Goal: Task Accomplishment & Management: Manage account settings

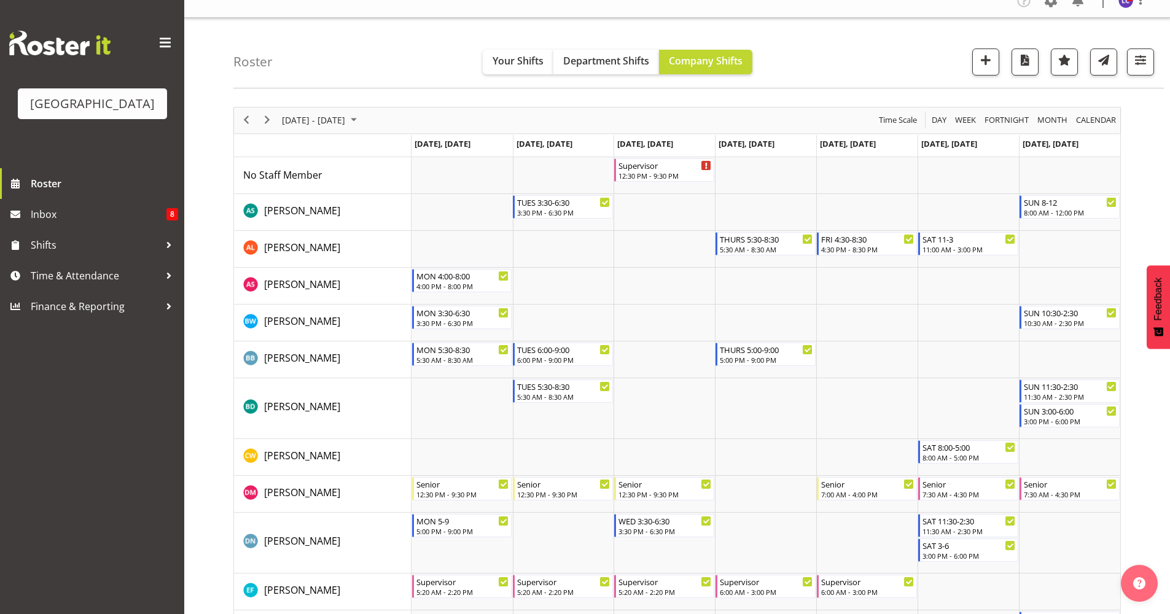
scroll to position [13, 0]
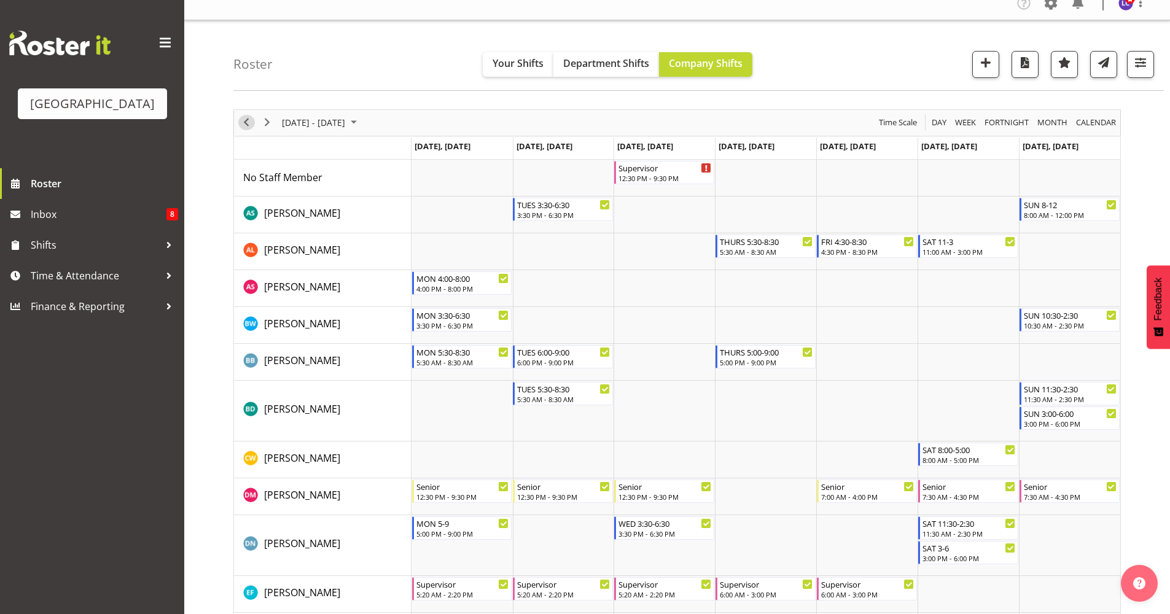
click at [249, 119] on span "Previous" at bounding box center [246, 122] width 15 height 15
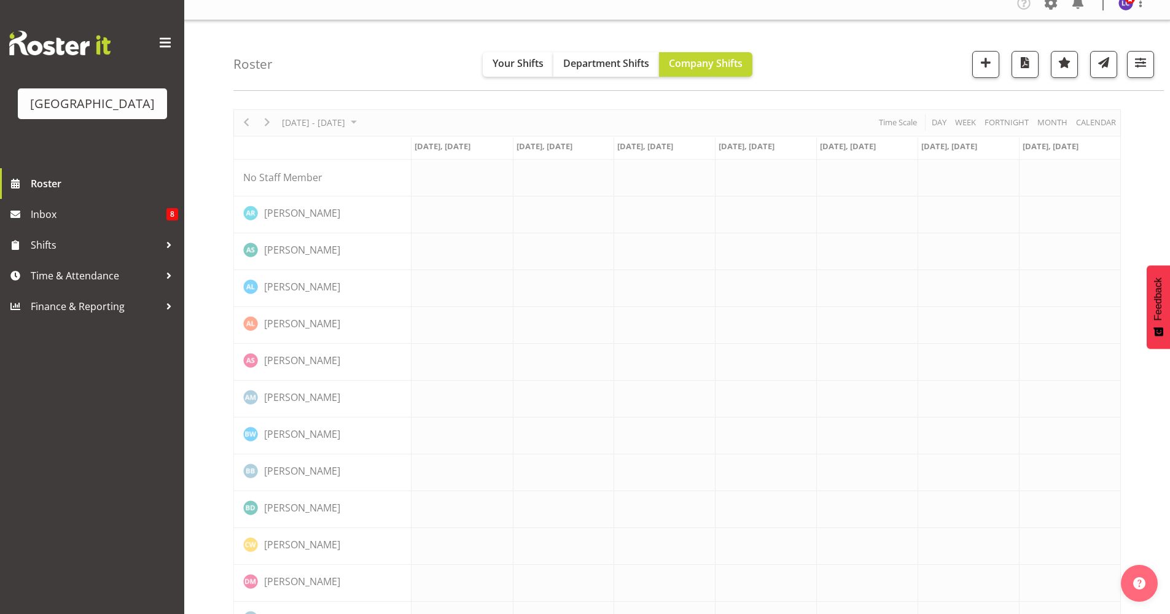
scroll to position [0, 0]
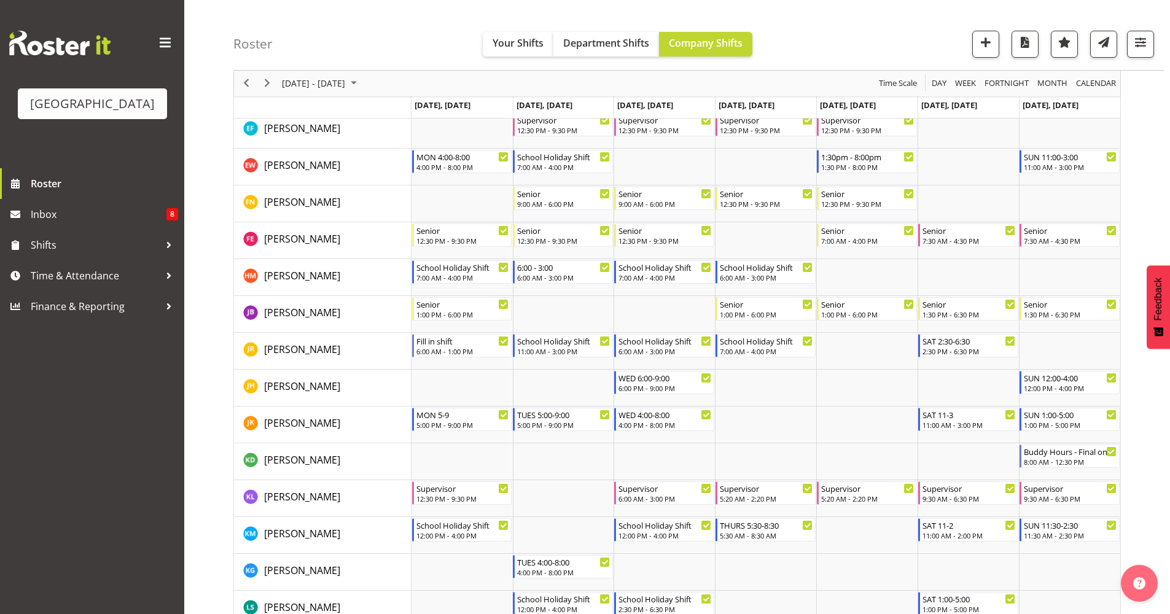
scroll to position [442, 0]
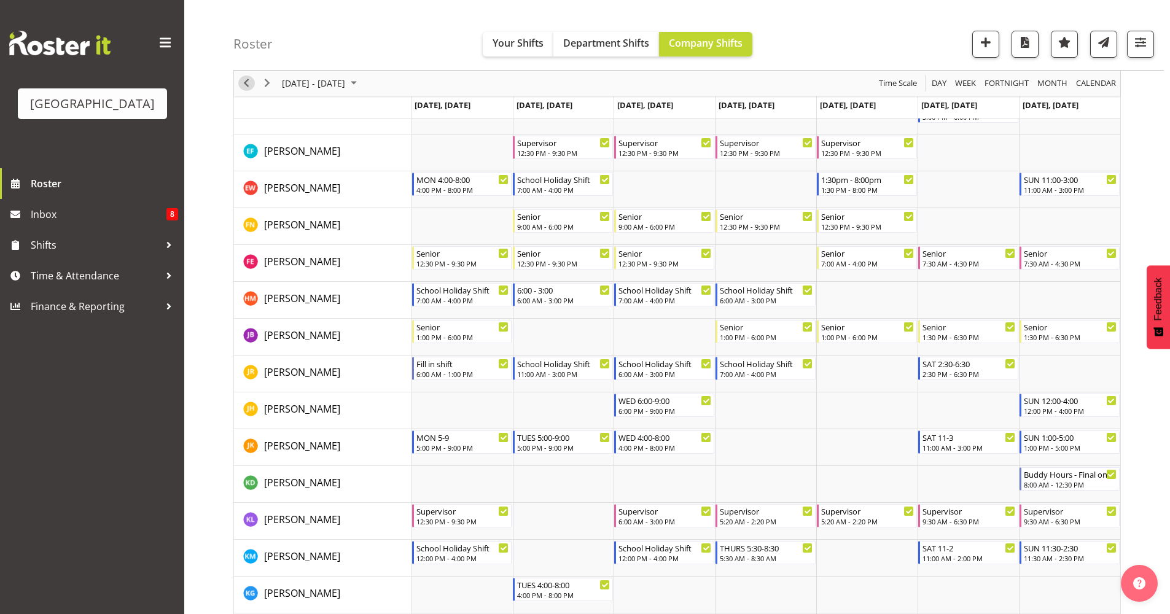
click at [244, 80] on span "Previous" at bounding box center [246, 83] width 15 height 15
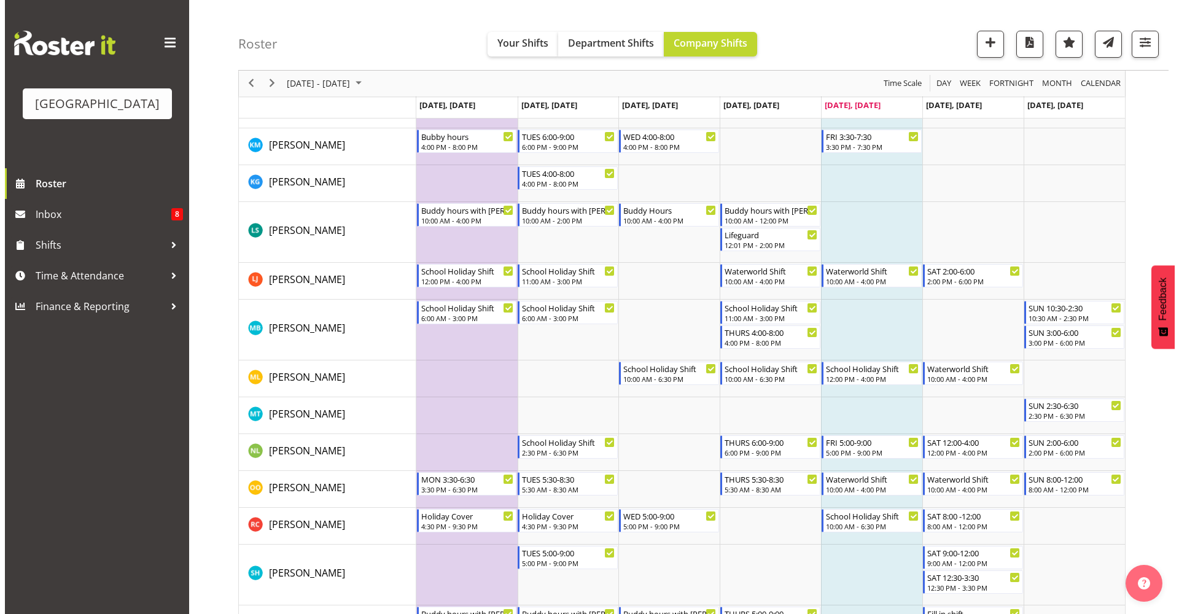
scroll to position [932, 0]
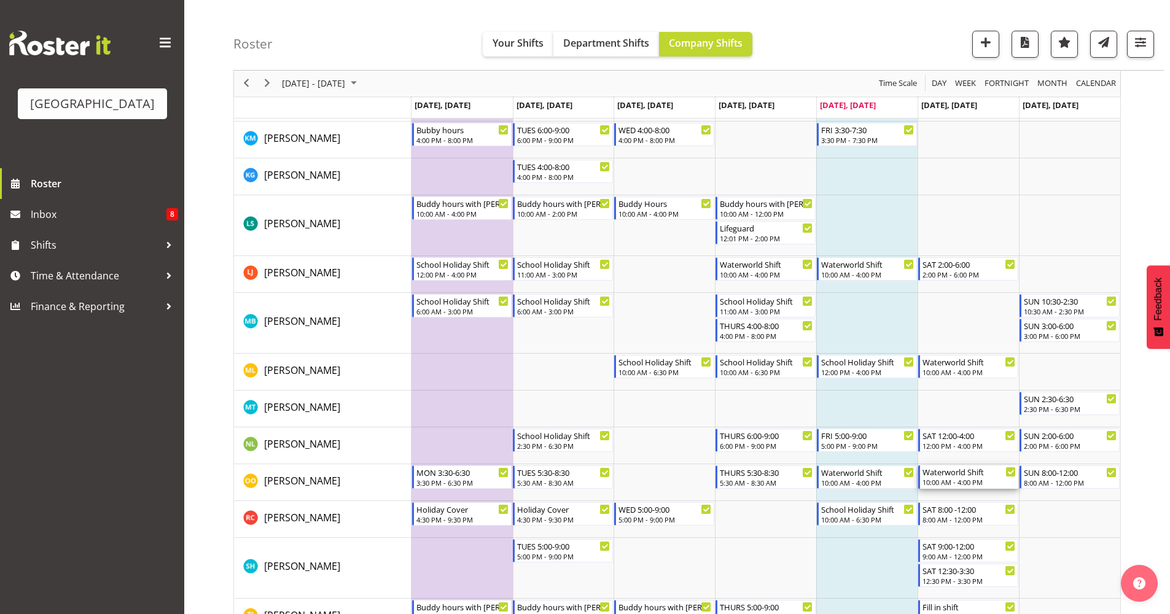
click at [971, 483] on div "10:00 AM - 4:00 PM" at bounding box center [969, 482] width 93 height 10
click at [0, 0] on div at bounding box center [0, 0] width 0 height 0
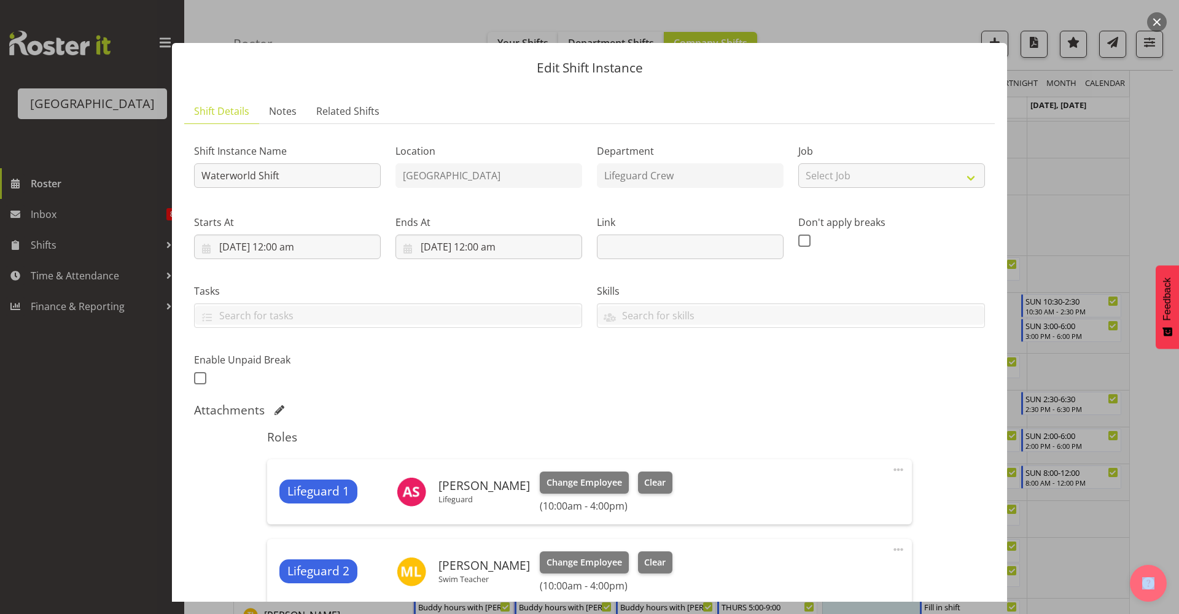
scroll to position [248, 0]
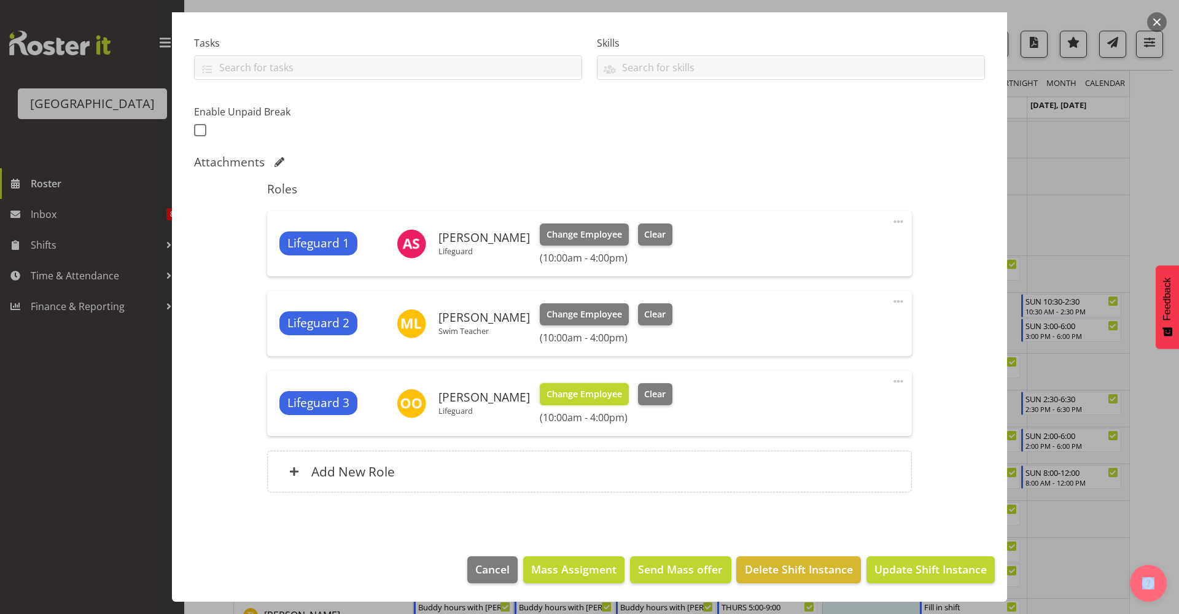
click at [597, 394] on span "Change Employee" at bounding box center [585, 395] width 76 height 14
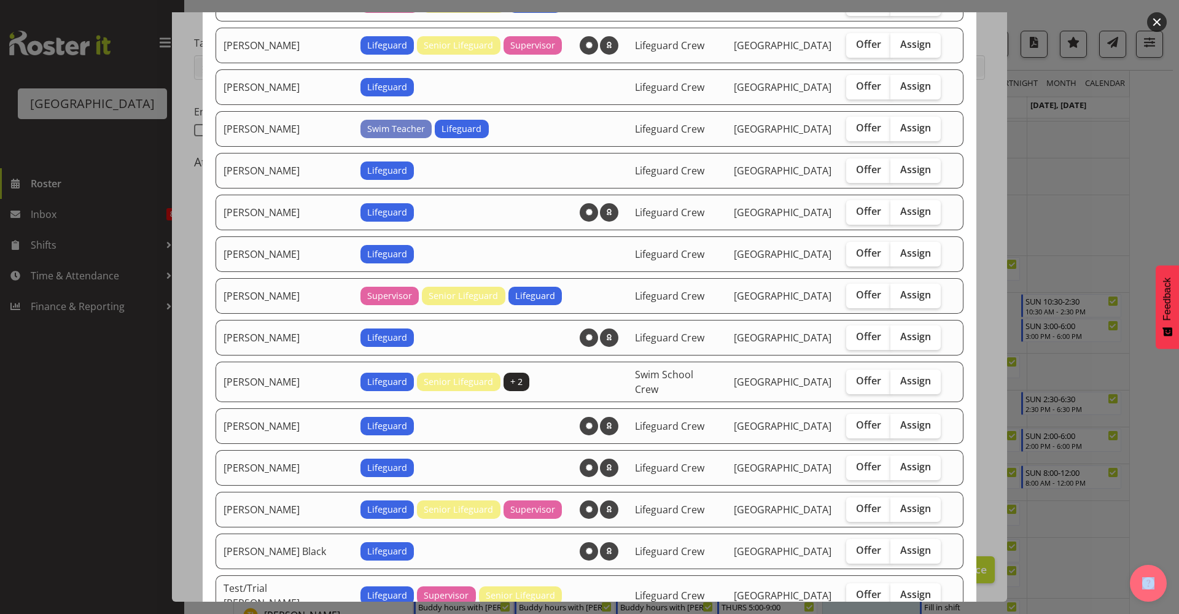
scroll to position [266, 0]
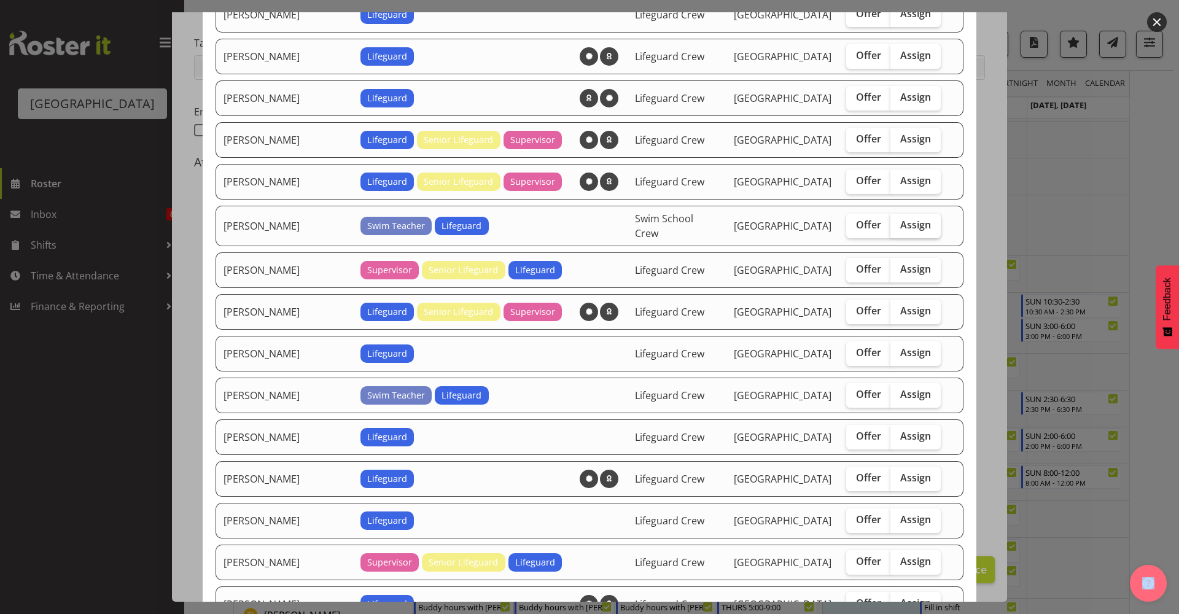
click at [913, 227] on span "Assign" at bounding box center [915, 225] width 31 height 12
click at [899, 227] on input "Assign" at bounding box center [895, 225] width 8 height 8
checkbox input "true"
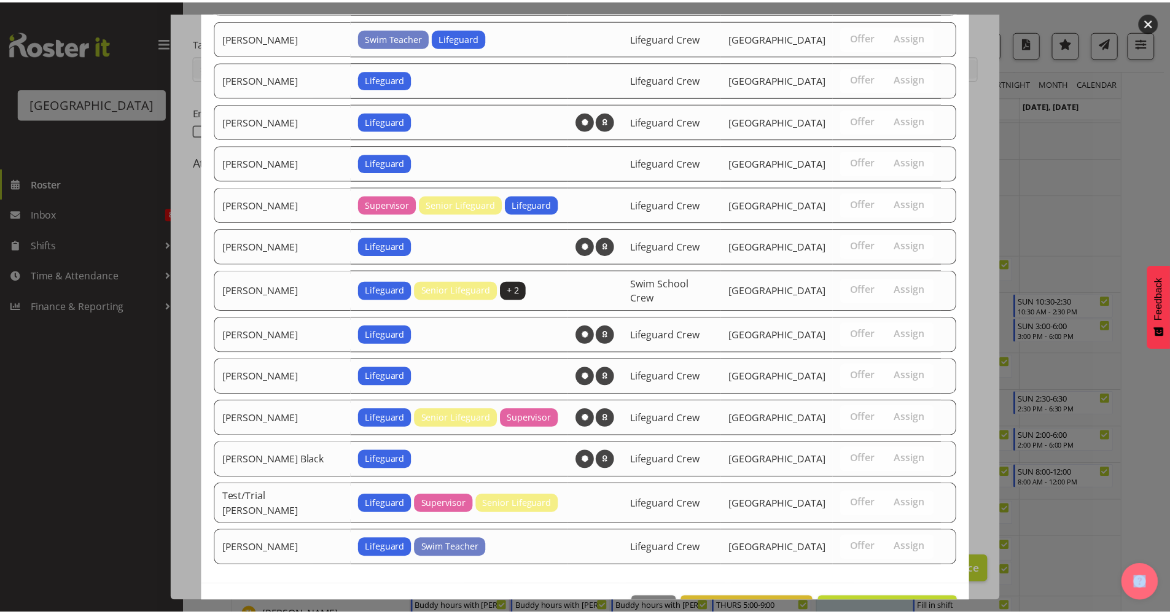
scroll to position [650, 0]
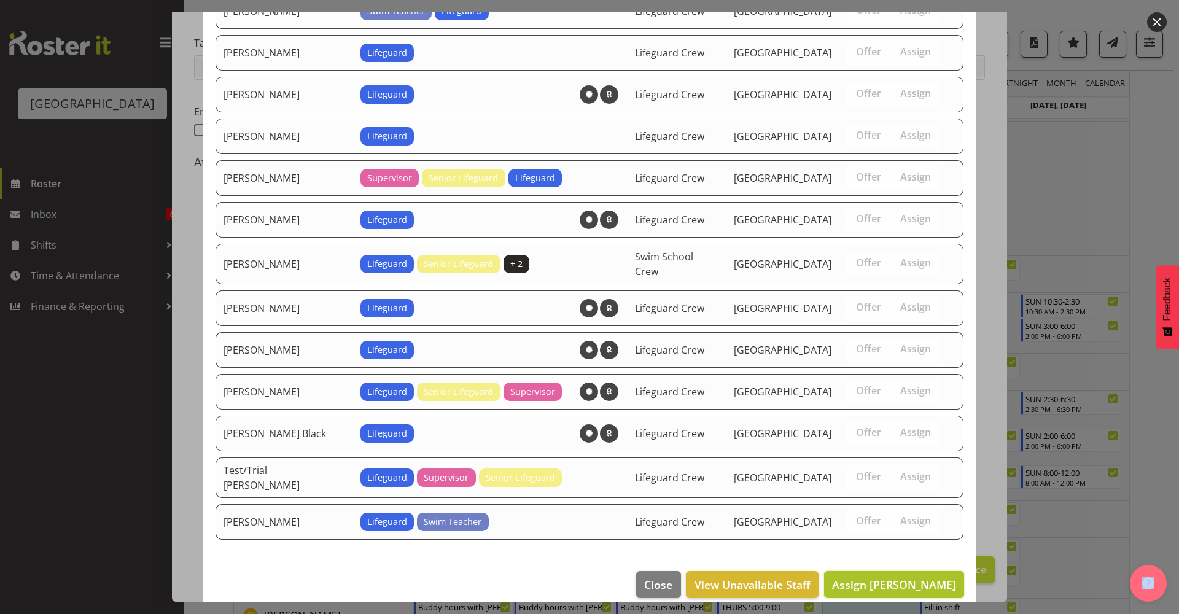
click at [900, 580] on button "Assign [PERSON_NAME]" at bounding box center [894, 584] width 140 height 27
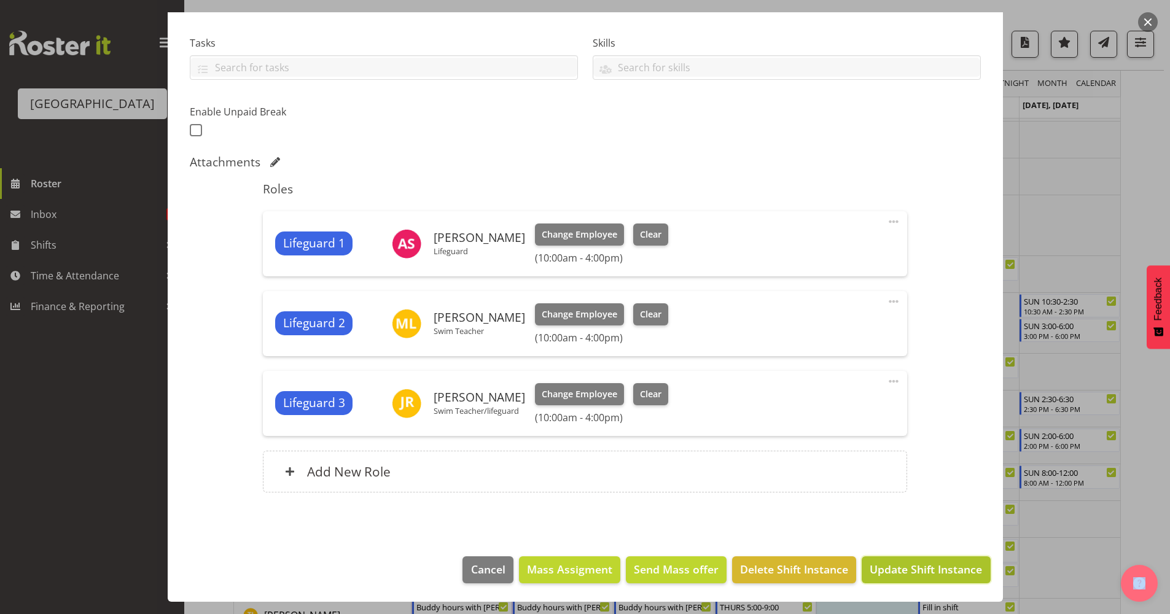
click at [917, 578] on button "Update Shift Instance" at bounding box center [926, 569] width 128 height 27
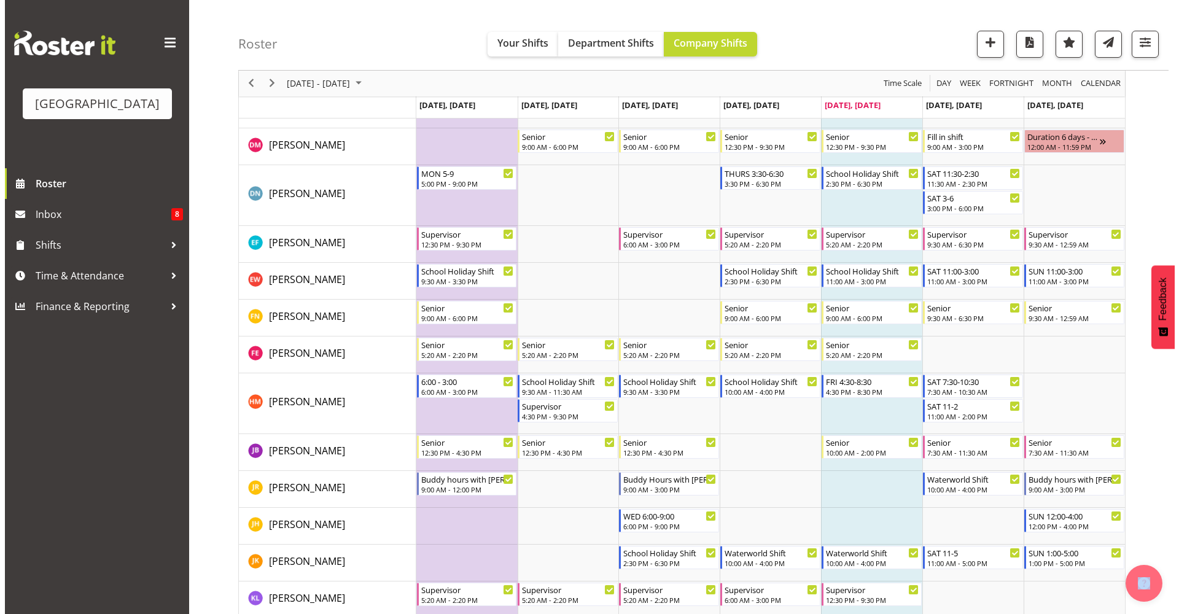
scroll to position [437, 0]
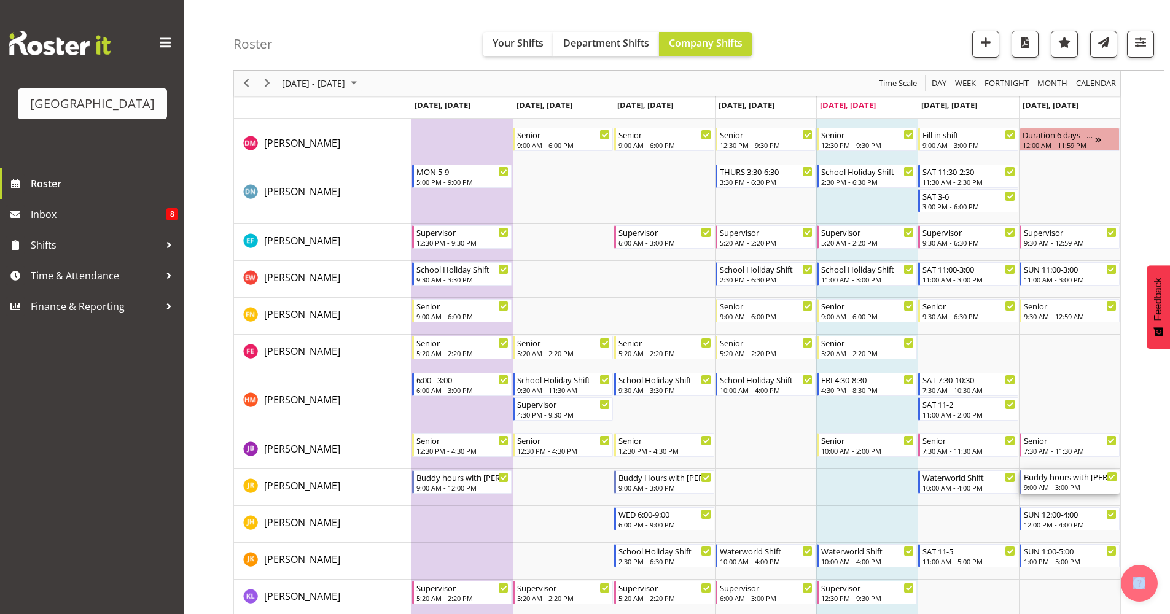
click at [1069, 480] on div "Buddy hours with [PERSON_NAME]" at bounding box center [1070, 477] width 93 height 12
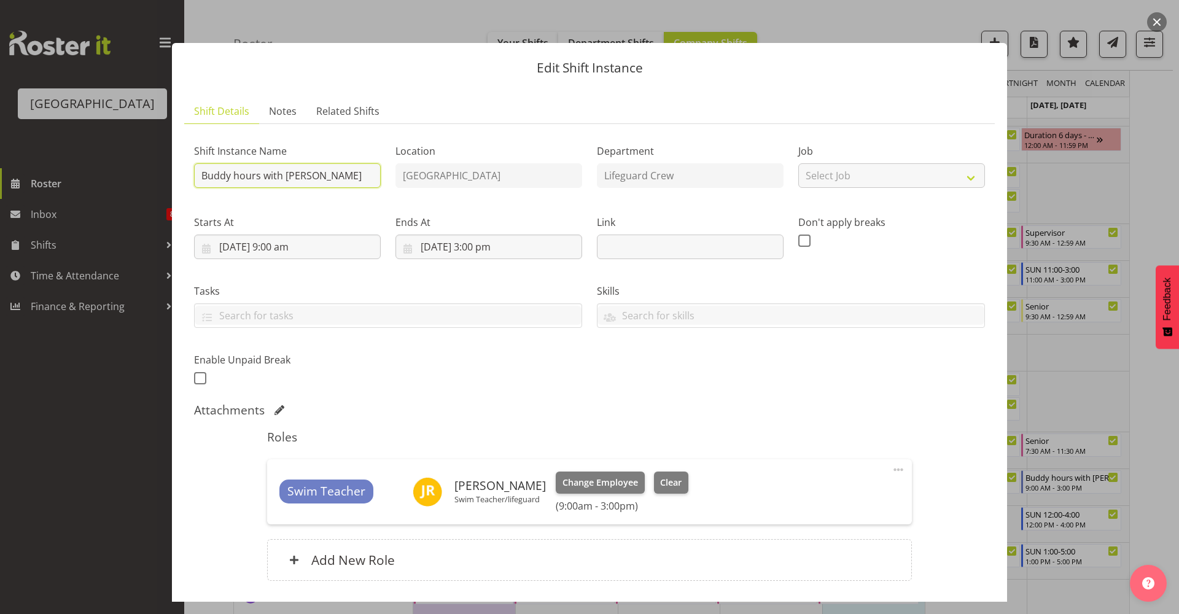
drag, startPoint x: 366, startPoint y: 178, endPoint x: 142, endPoint y: 170, distance: 224.4
click at [142, 170] on div "Edit Shift Instance Shift Details Notes Related Shifts Shift Instance Name Budd…" at bounding box center [589, 307] width 1179 height 614
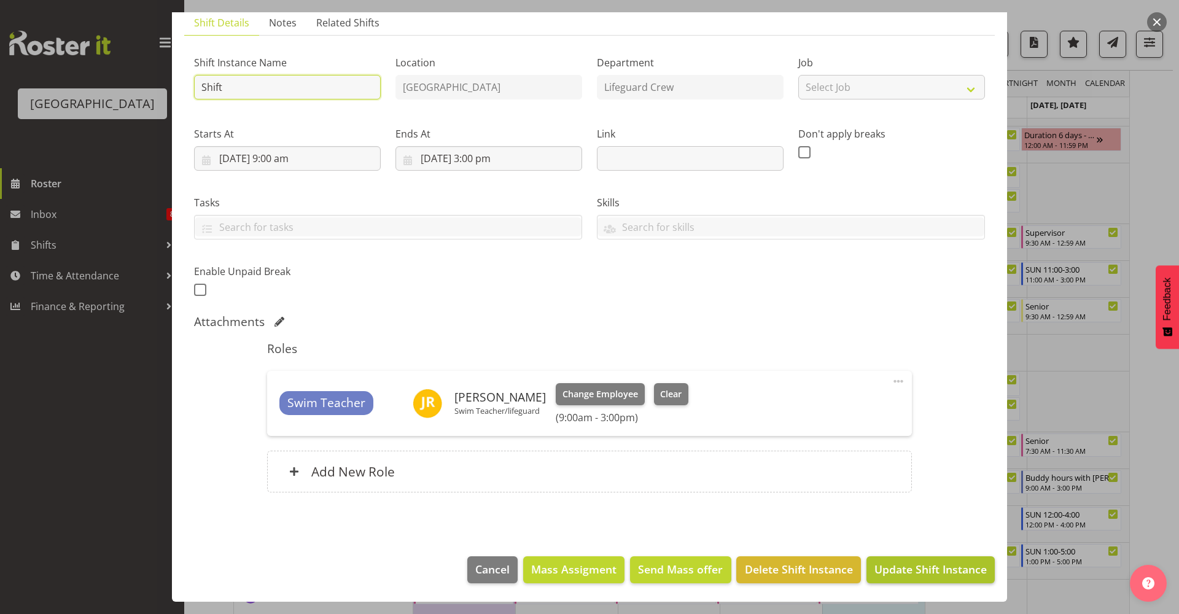
type input "Shift"
click at [925, 568] on span "Update Shift Instance" at bounding box center [931, 569] width 112 height 16
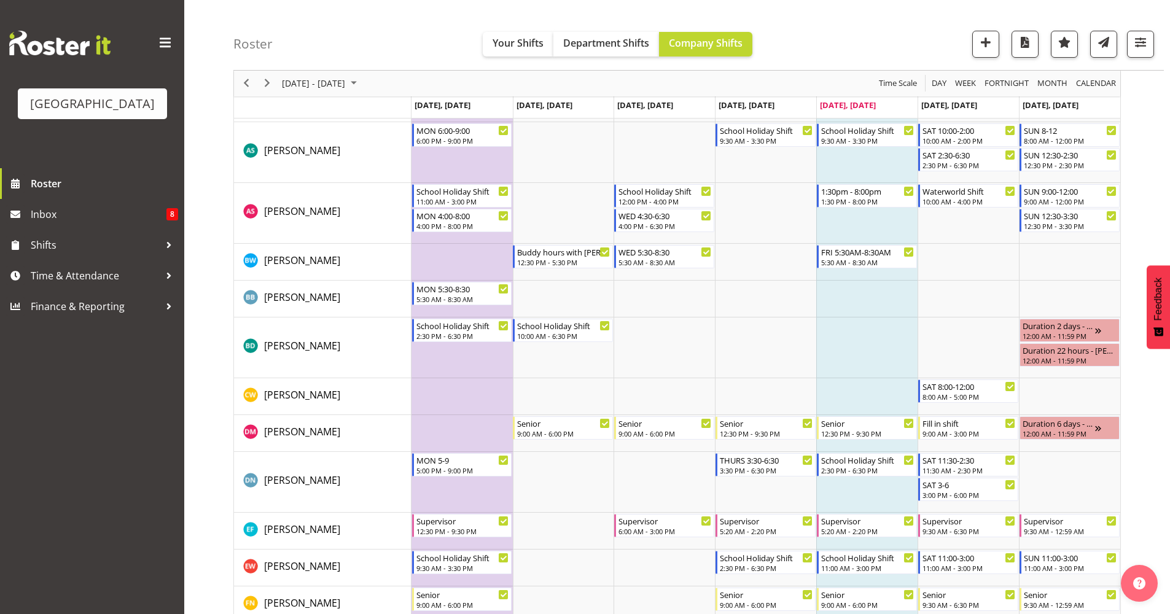
scroll to position [0, 0]
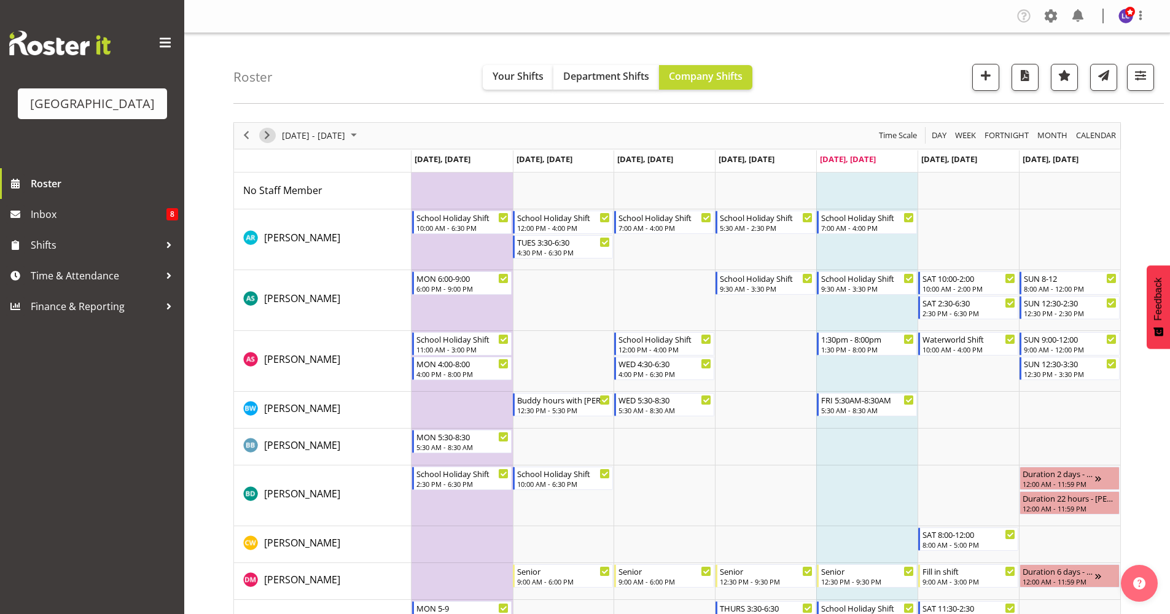
click at [269, 137] on span "Next" at bounding box center [267, 135] width 15 height 15
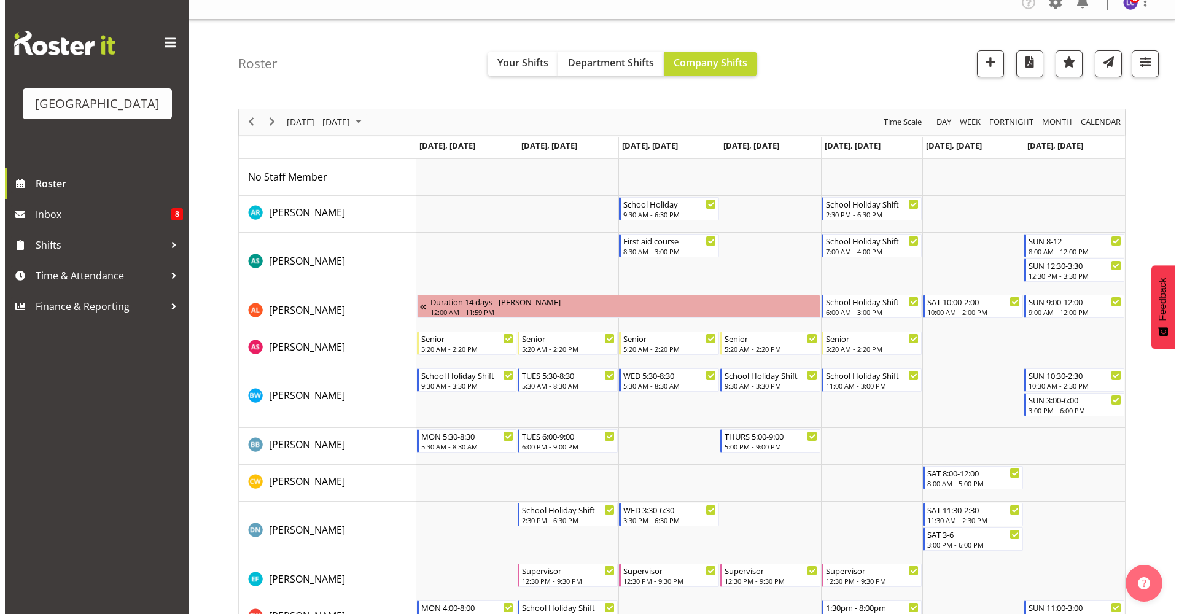
scroll to position [23, 0]
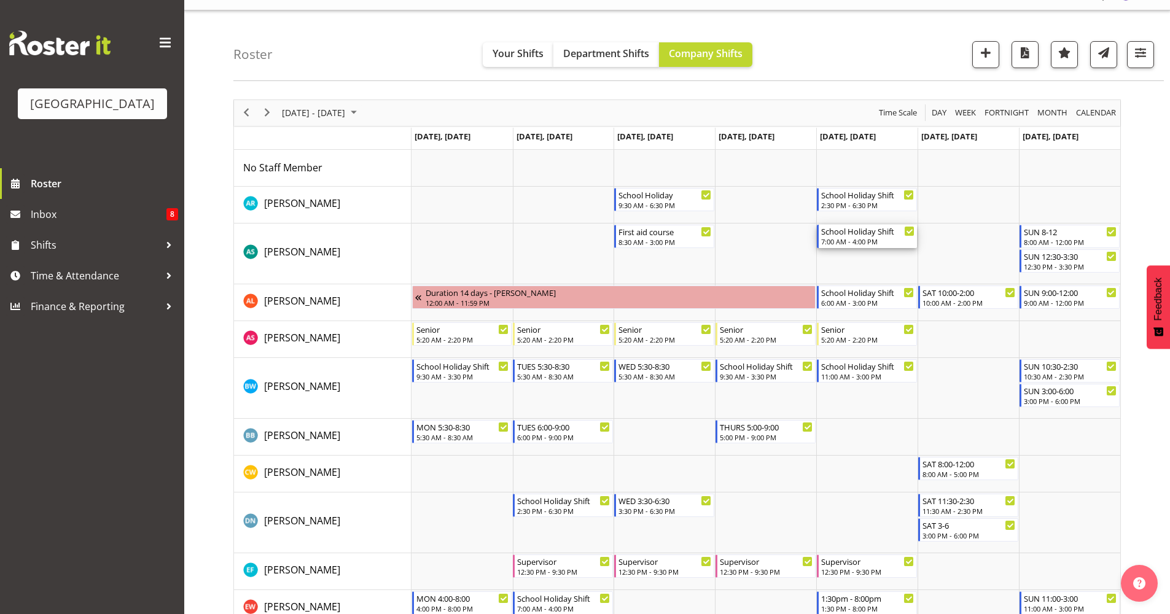
click at [849, 233] on div "School Holiday Shift" at bounding box center [867, 231] width 93 height 12
click at [0, 0] on div at bounding box center [0, 0] width 0 height 0
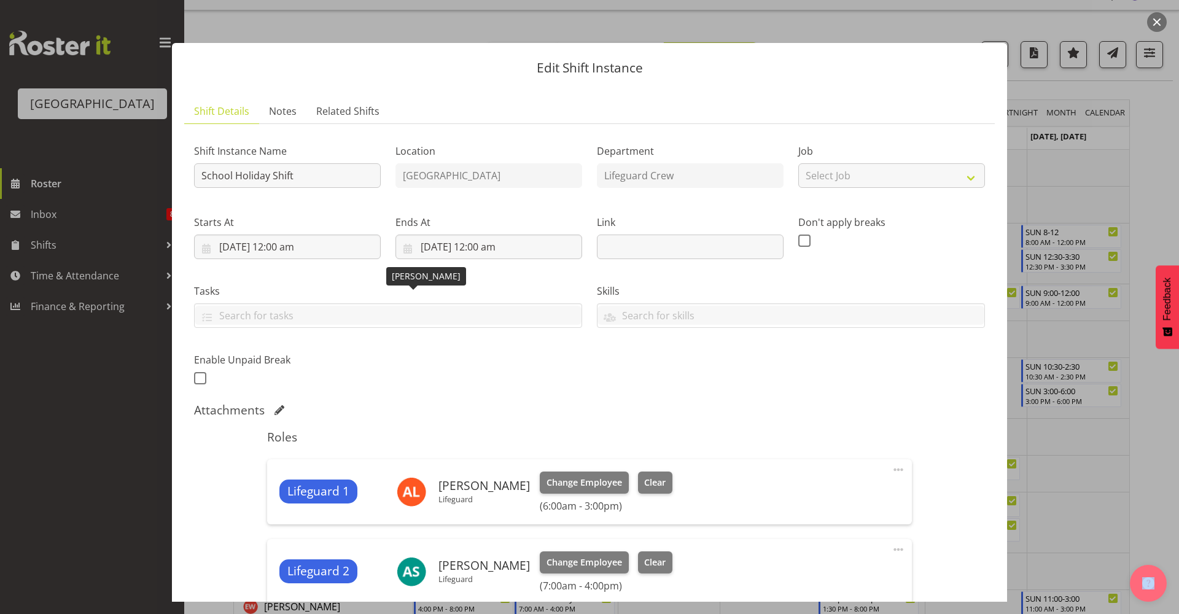
scroll to position [266, 0]
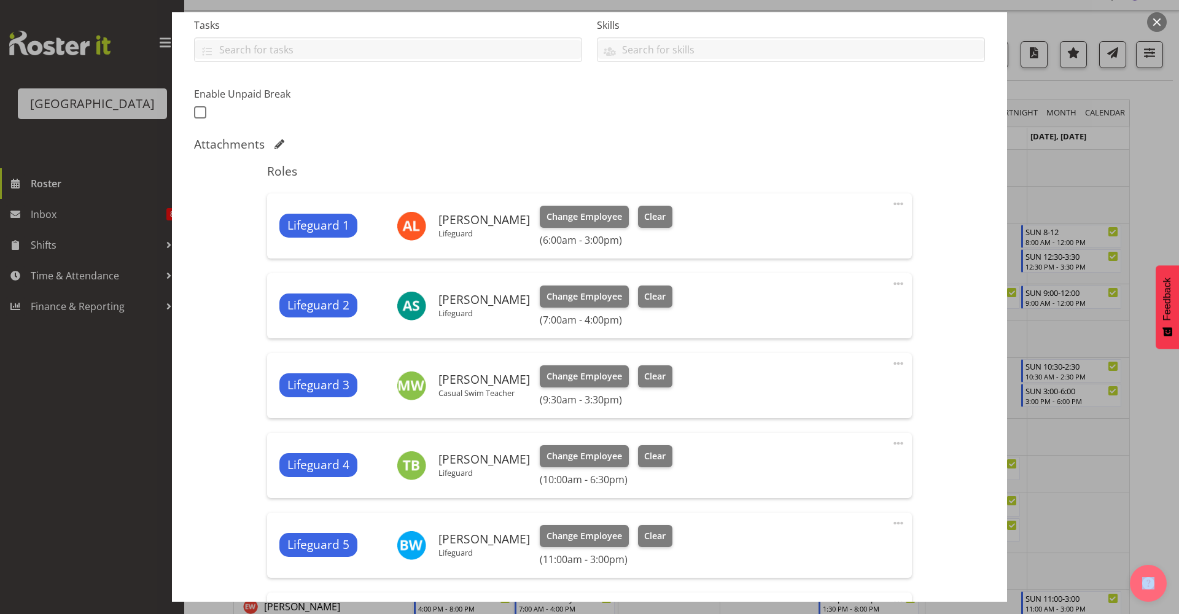
click at [892, 281] on span at bounding box center [898, 283] width 15 height 15
click at [840, 308] on link "Edit" at bounding box center [847, 311] width 118 height 22
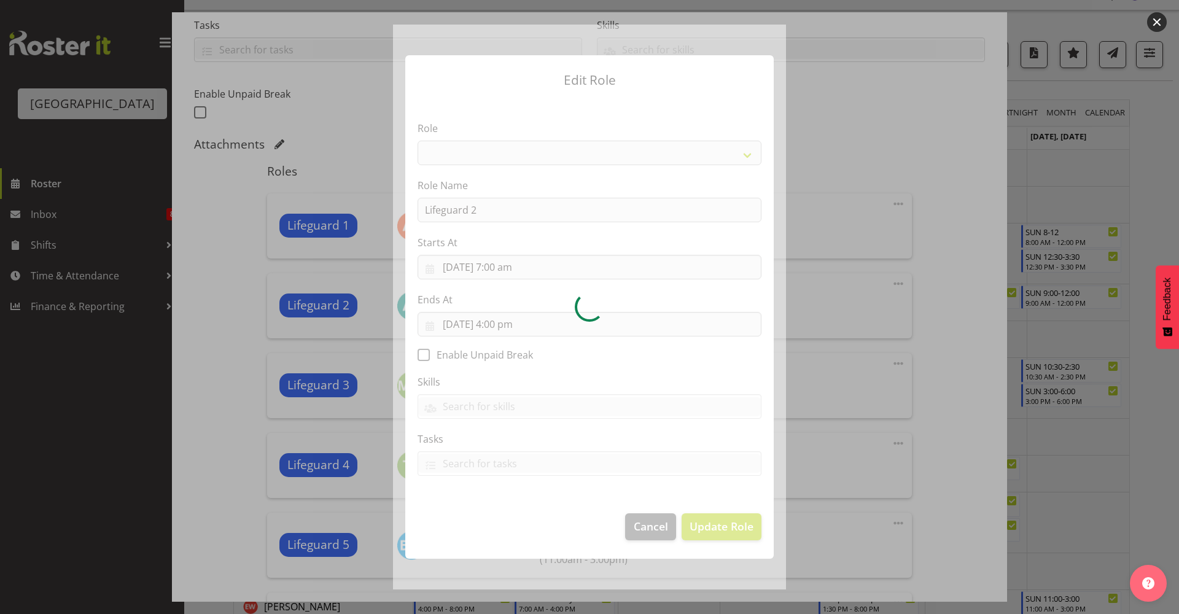
select select "96"
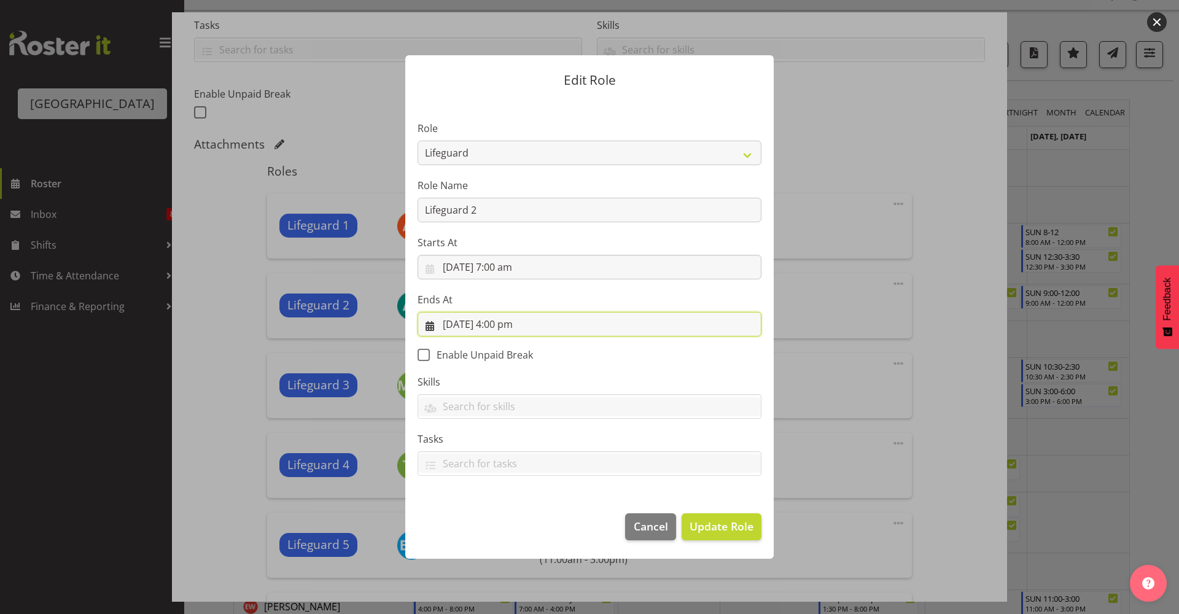
click at [568, 319] on input "[DATE] 4:00 pm" at bounding box center [590, 324] width 344 height 25
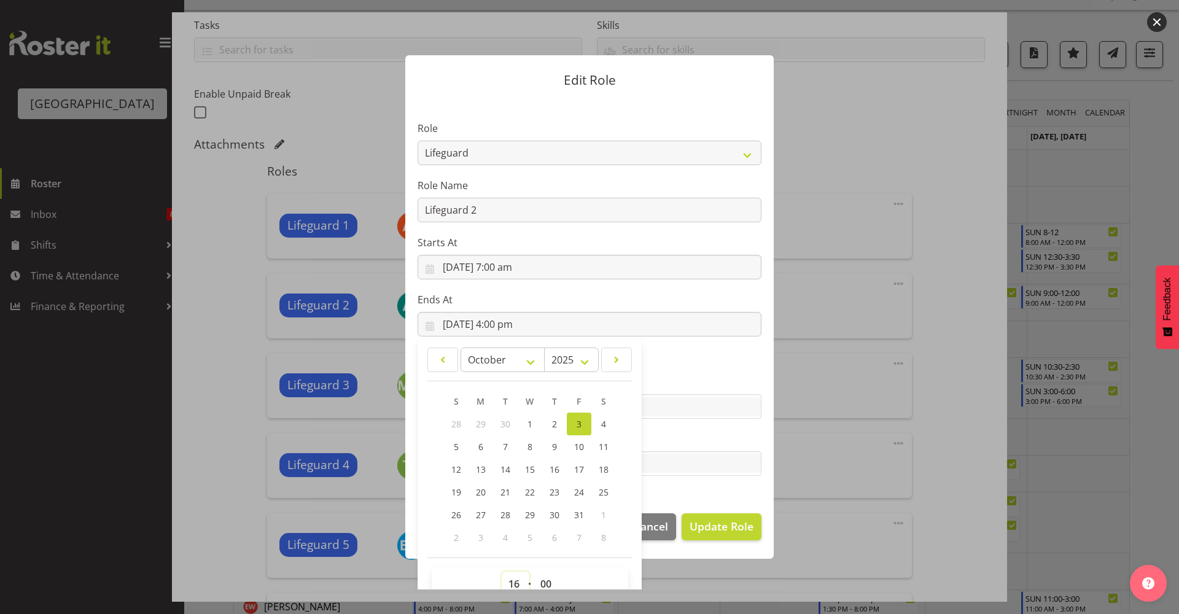
scroll to position [7, 0]
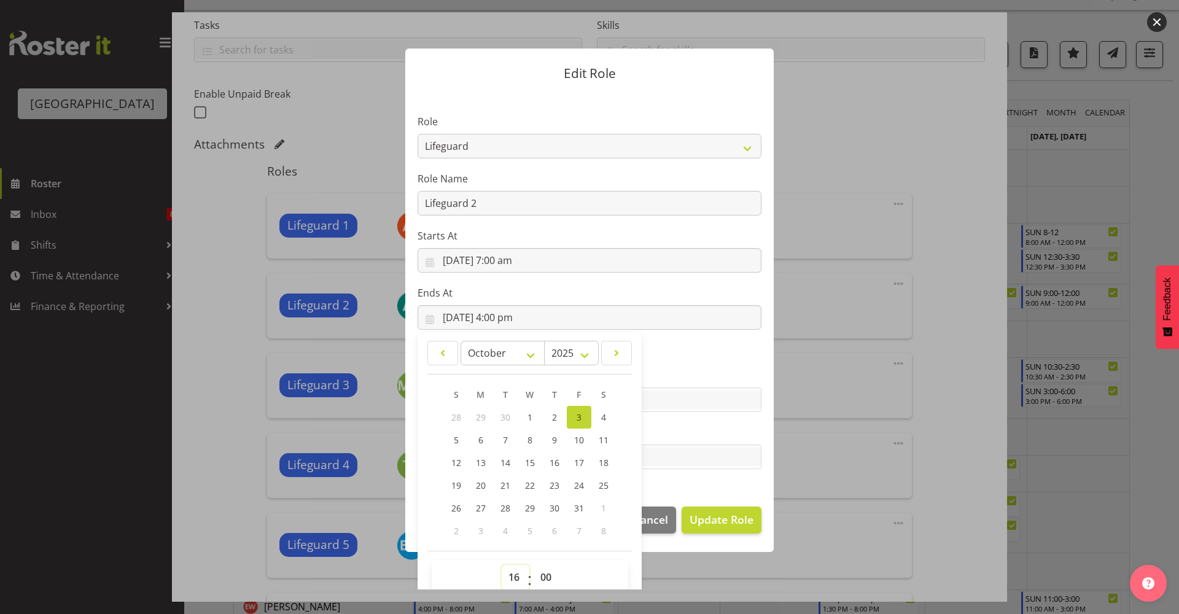
click at [507, 579] on select "00 01 02 03 04 05 06 07 08 09 10 11 12 13 14 15 16 17 18 19 20 21 22 23" at bounding box center [516, 577] width 28 height 25
select select "11"
click at [502, 565] on select "00 01 02 03 04 05 06 07 08 09 10 11 12 13 14 15 16 17 18 19 20 21 22 23" at bounding box center [516, 577] width 28 height 25
type input "[DATE] 11:00 am"
click at [661, 401] on input "text" at bounding box center [589, 400] width 343 height 19
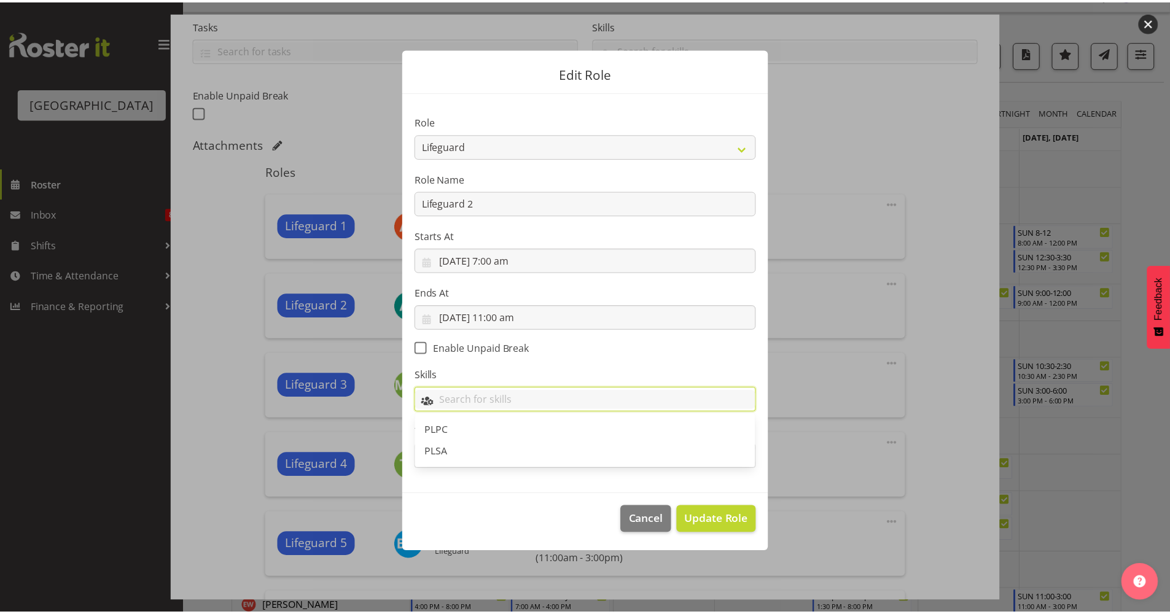
scroll to position [0, 0]
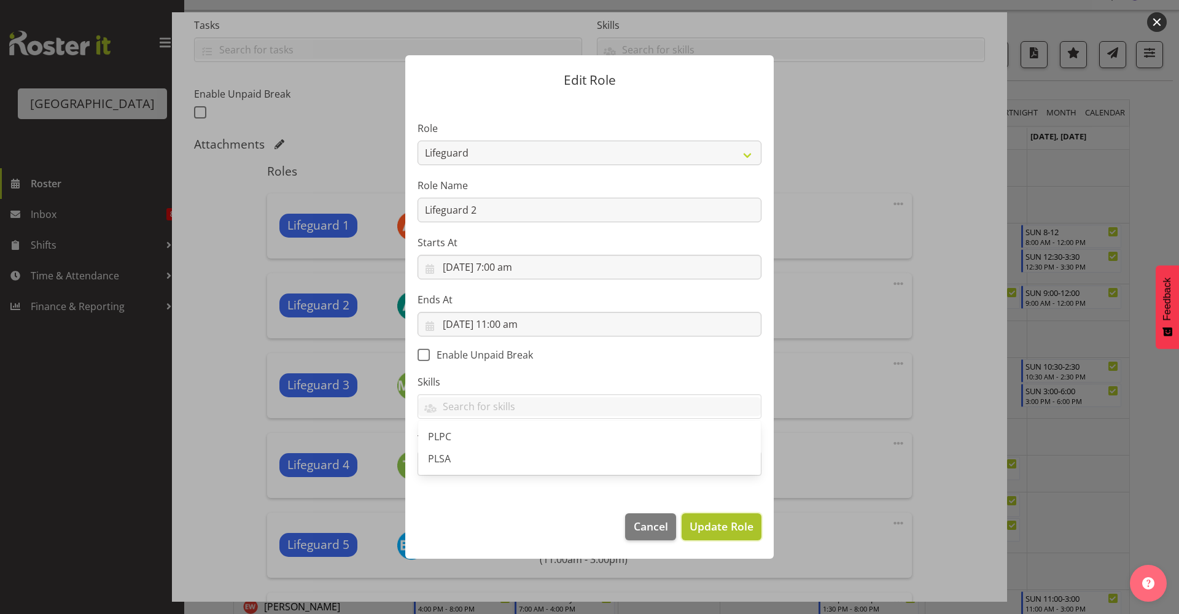
click at [722, 533] on span "Update Role" at bounding box center [722, 526] width 64 height 16
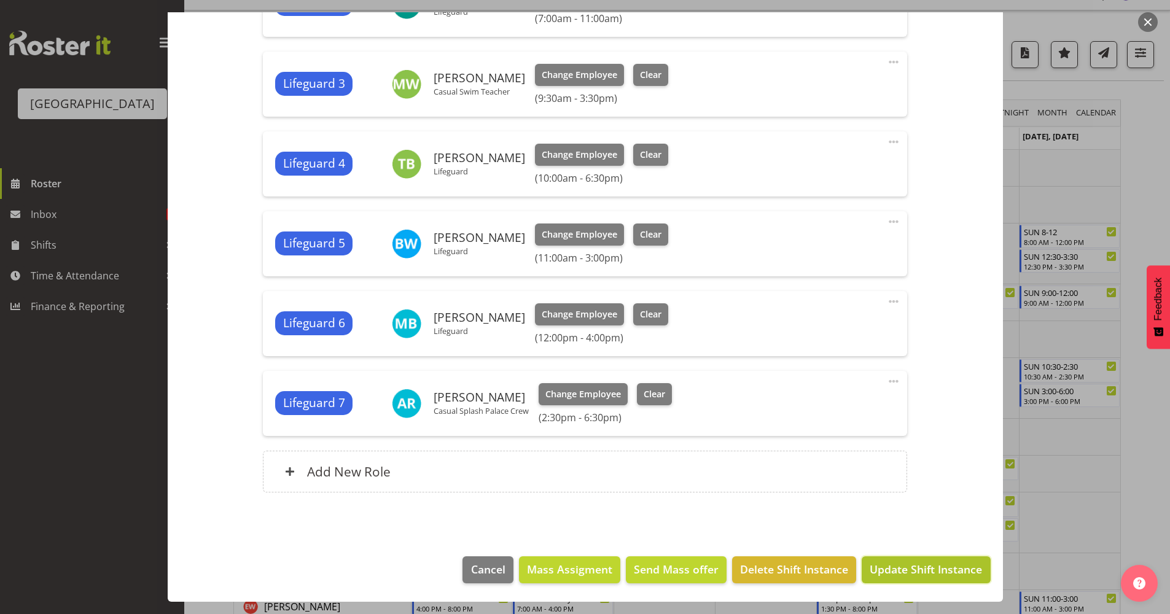
click at [899, 582] on button "Update Shift Instance" at bounding box center [926, 569] width 128 height 27
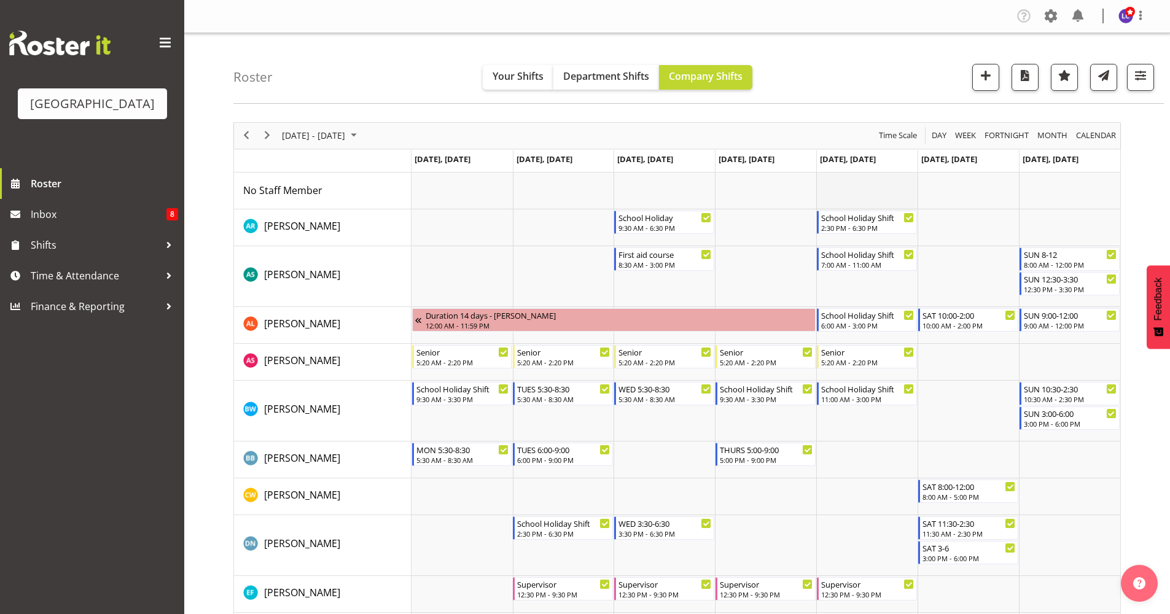
click at [894, 182] on td "Timeline Week of October 3, 2025" at bounding box center [866, 191] width 101 height 37
click at [874, 183] on td "Timeline Week of October 3, 2025" at bounding box center [866, 191] width 101 height 37
click at [854, 197] on td "Timeline Week of October 3, 2025" at bounding box center [866, 191] width 101 height 37
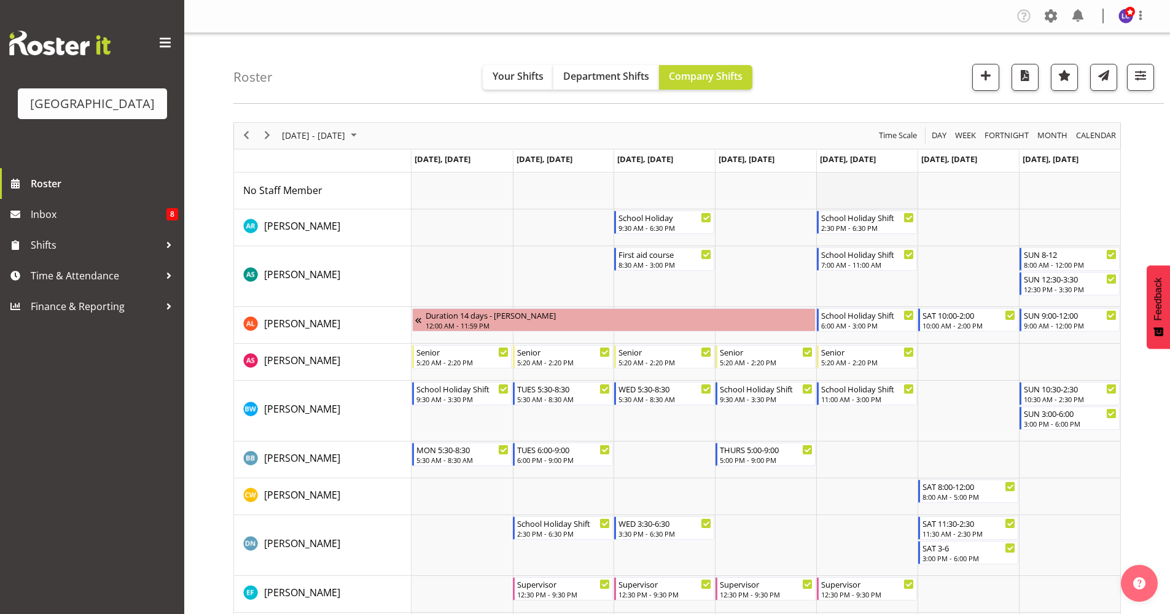
click at [854, 197] on td "Timeline Week of October 3, 2025" at bounding box center [866, 191] width 101 height 37
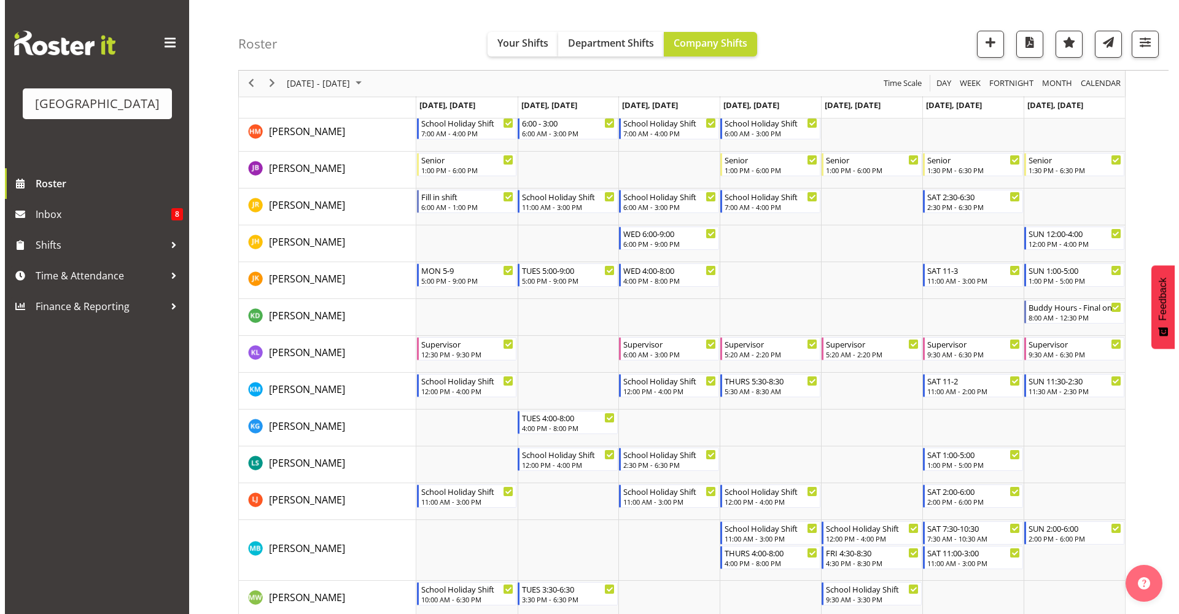
scroll to position [606, 0]
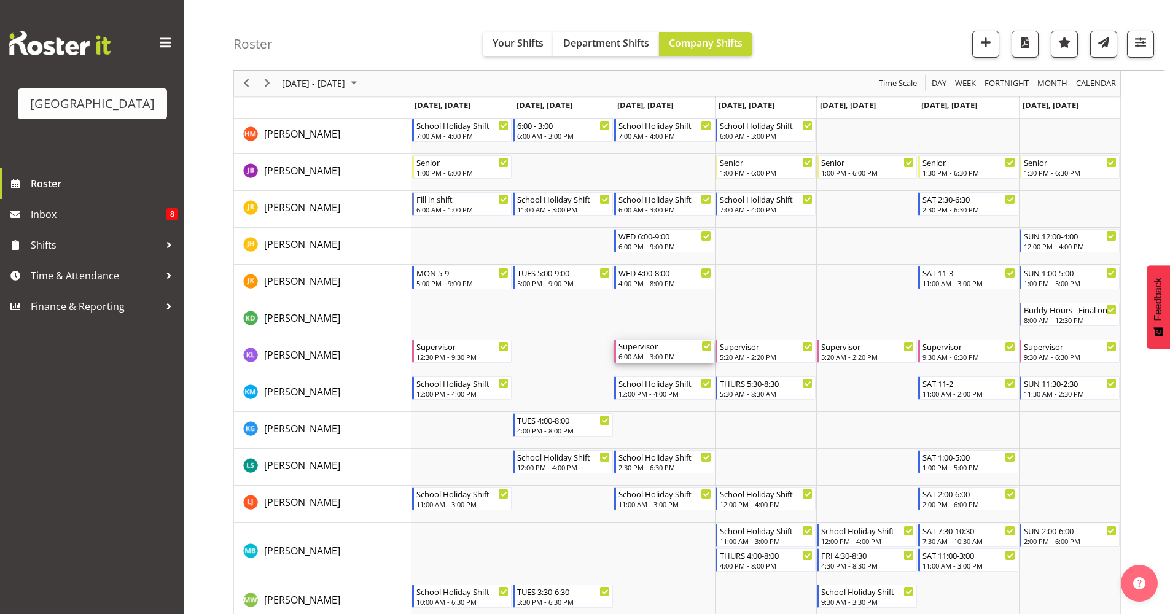
click at [642, 354] on div "6:00 AM - 3:00 PM" at bounding box center [665, 356] width 93 height 10
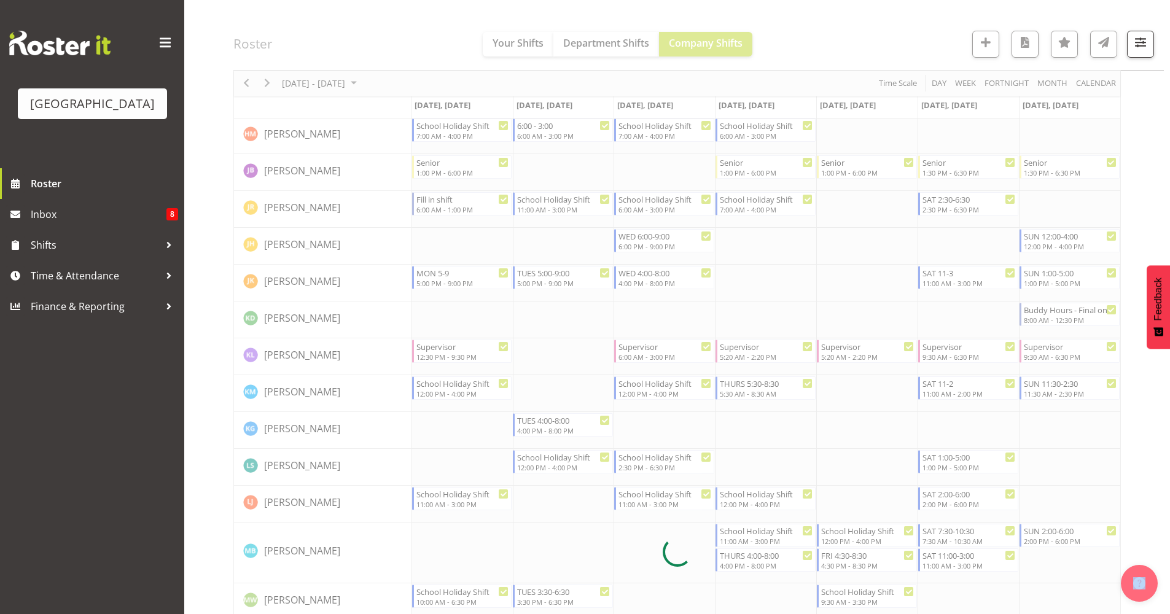
click at [642, 354] on div at bounding box center [677, 552] width 888 height 2072
select select "9"
select select "2025"
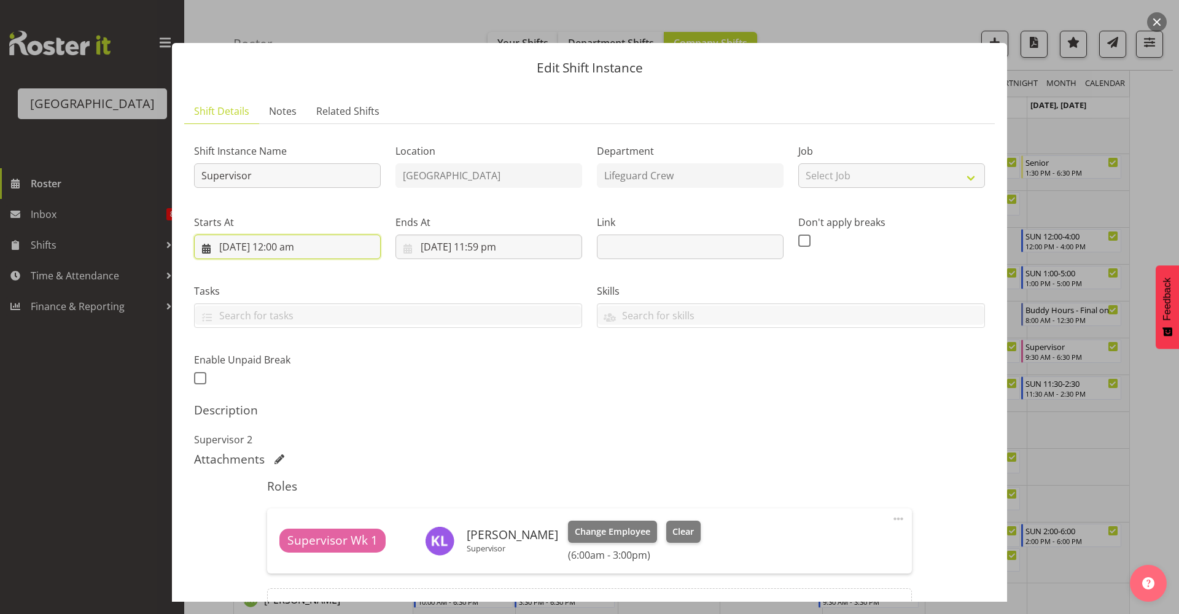
click at [312, 254] on input "[DATE] 12:00 am" at bounding box center [287, 247] width 187 height 25
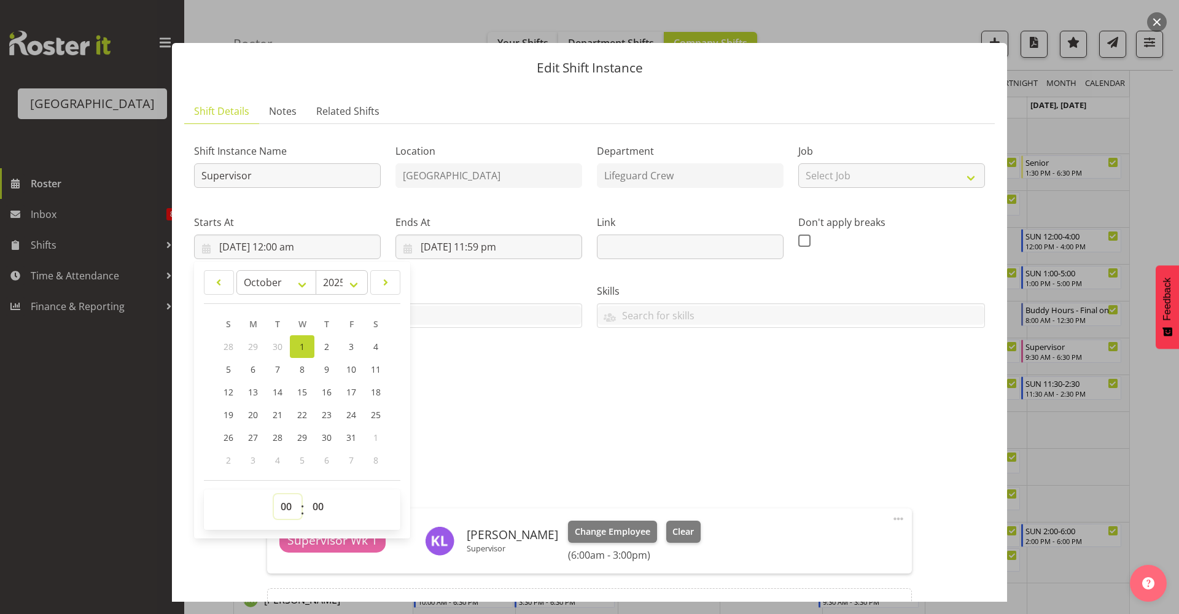
click at [284, 498] on select "00 01 02 03 04 05 06 07 08 09 10 11 12 13 14 15 16 17 18 19 20 21 22 23" at bounding box center [288, 506] width 28 height 25
select select "8"
click at [274, 494] on select "00 01 02 03 04 05 06 07 08 09 10 11 12 13 14 15 16 17 18 19 20 21 22 23" at bounding box center [288, 506] width 28 height 25
type input "[DATE] 8:00 am"
click at [463, 367] on div "Shift Instance Name Supervisor Location [GEOGRAPHIC_DATA] Department Lifeguard …" at bounding box center [590, 261] width 806 height 269
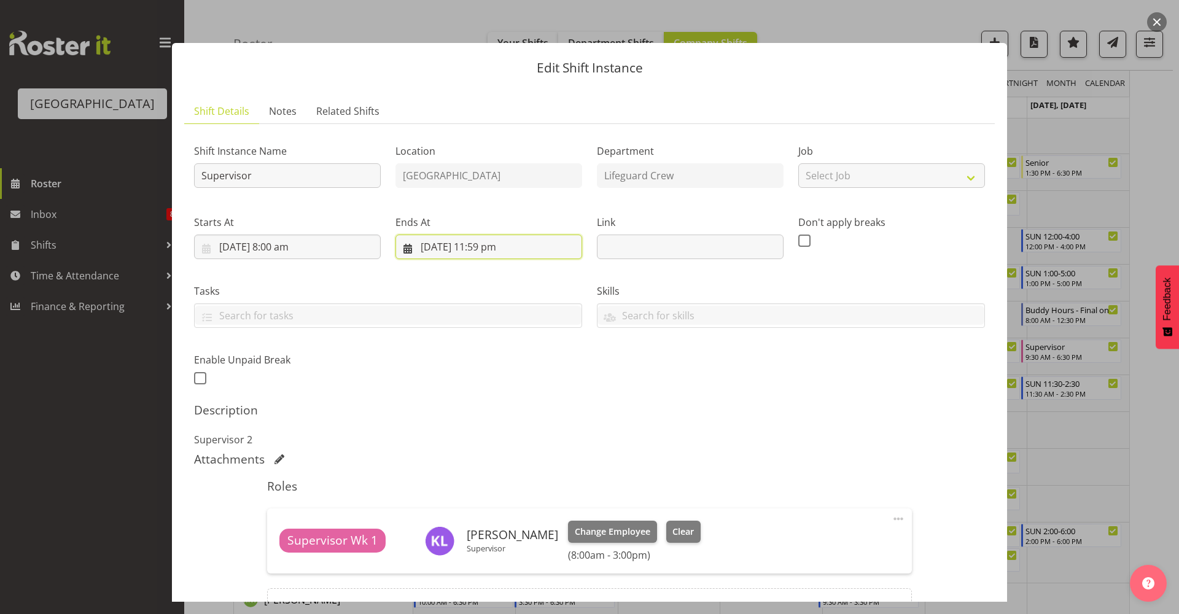
click at [499, 246] on input "[DATE] 11:59 pm" at bounding box center [489, 247] width 187 height 25
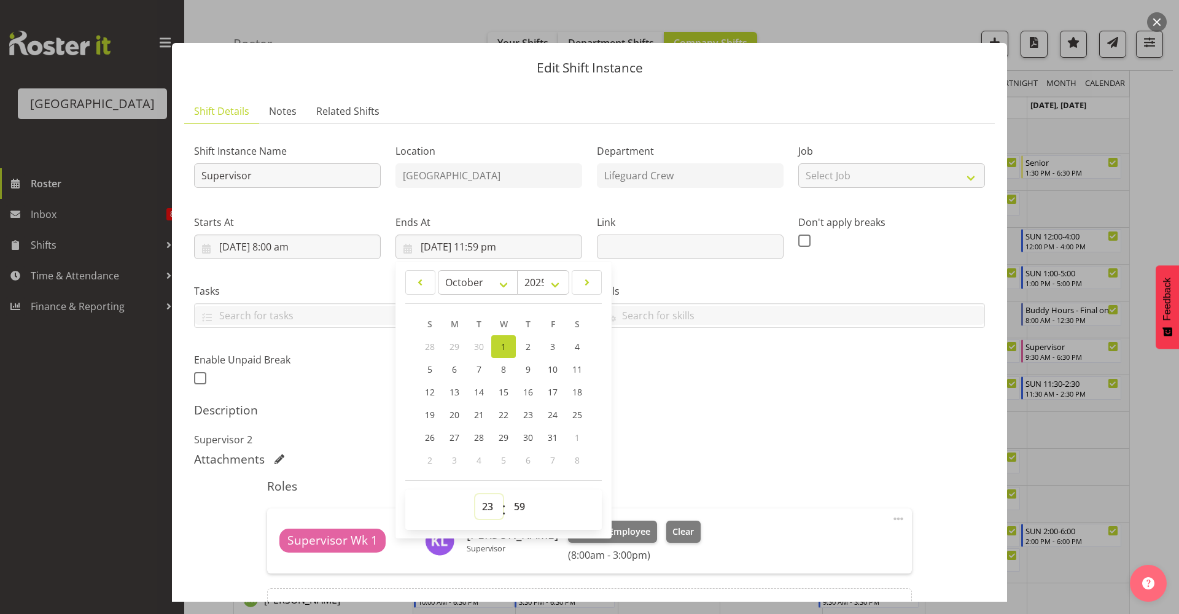
click at [482, 513] on select "00 01 02 03 04 05 06 07 08 09 10 11 12 13 14 15 16 17 18 19 20 21 22 23" at bounding box center [489, 506] width 28 height 25
select select "15"
click at [475, 494] on select "00 01 02 03 04 05 06 07 08 09 10 11 12 13 14 15 16 17 18 19 20 21 22 23" at bounding box center [489, 506] width 28 height 25
type input "[DATE] 3:59 pm"
click at [521, 501] on select "00 01 02 03 04 05 06 07 08 09 10 11 12 13 14 15 16 17 18 19 20 21 22 23 24 25 2…" at bounding box center [521, 506] width 28 height 25
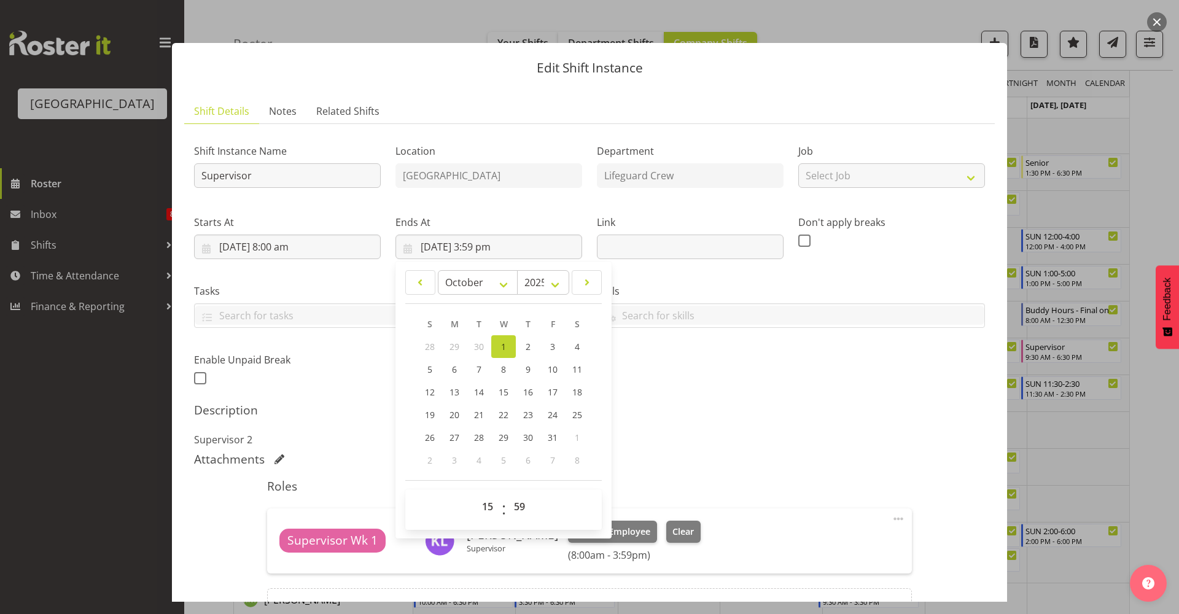
click at [761, 373] on div "Shift Instance Name Supervisor Location [GEOGRAPHIC_DATA] Department Lifeguard …" at bounding box center [590, 261] width 806 height 269
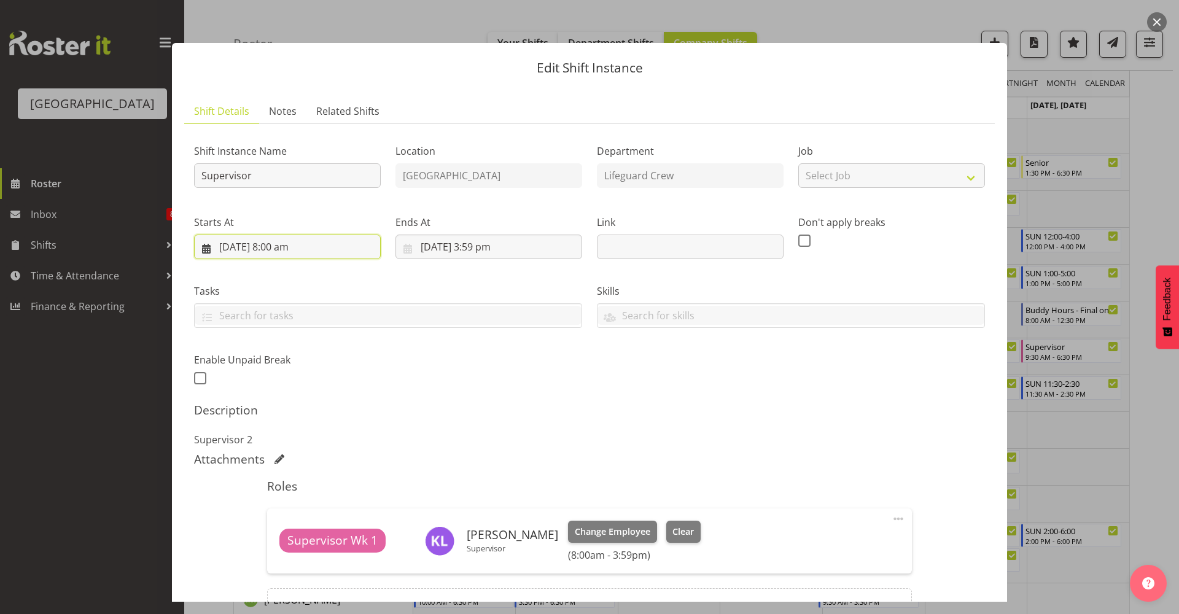
click at [297, 240] on input "[DATE] 8:00 am" at bounding box center [287, 247] width 187 height 25
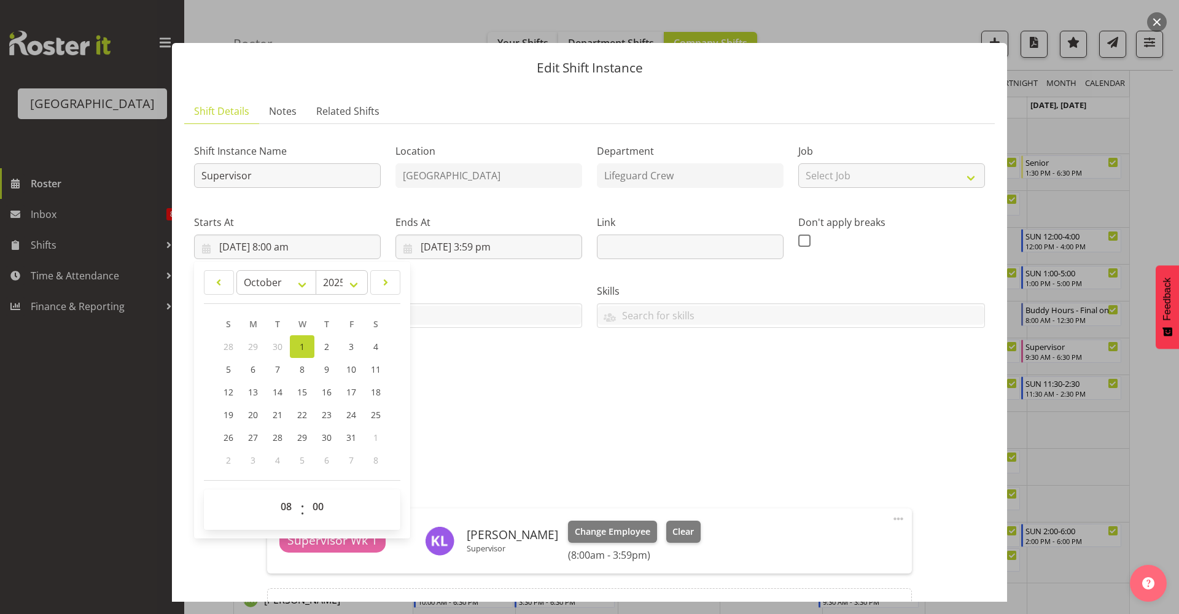
click at [489, 434] on p "Supervisor 2" at bounding box center [589, 439] width 791 height 15
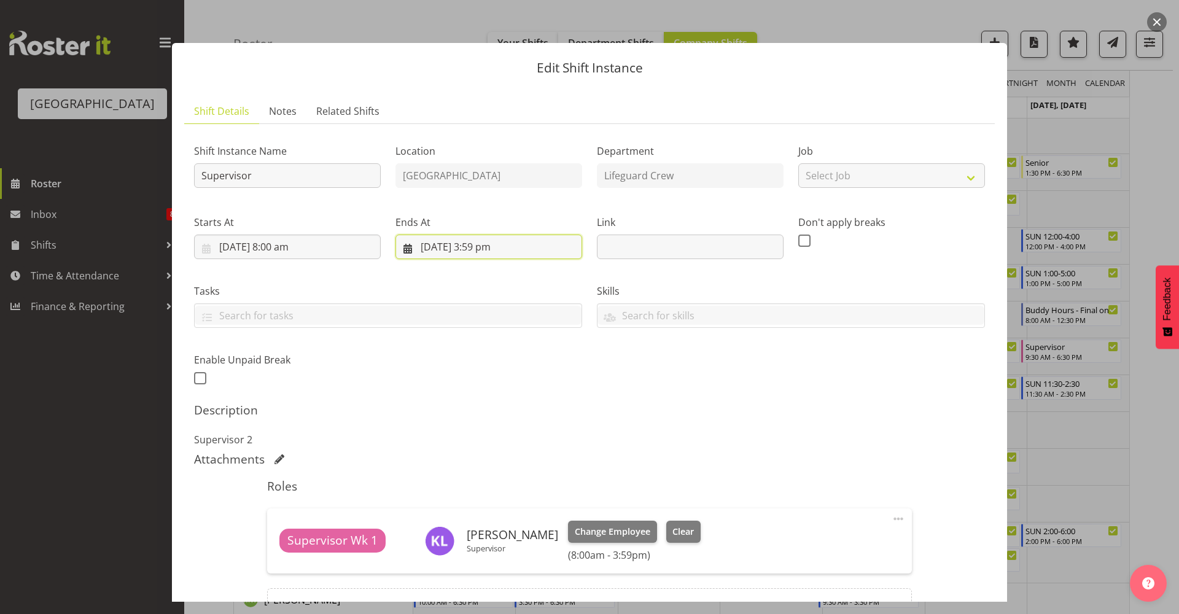
click at [481, 243] on input "[DATE] 3:59 pm" at bounding box center [489, 247] width 187 height 25
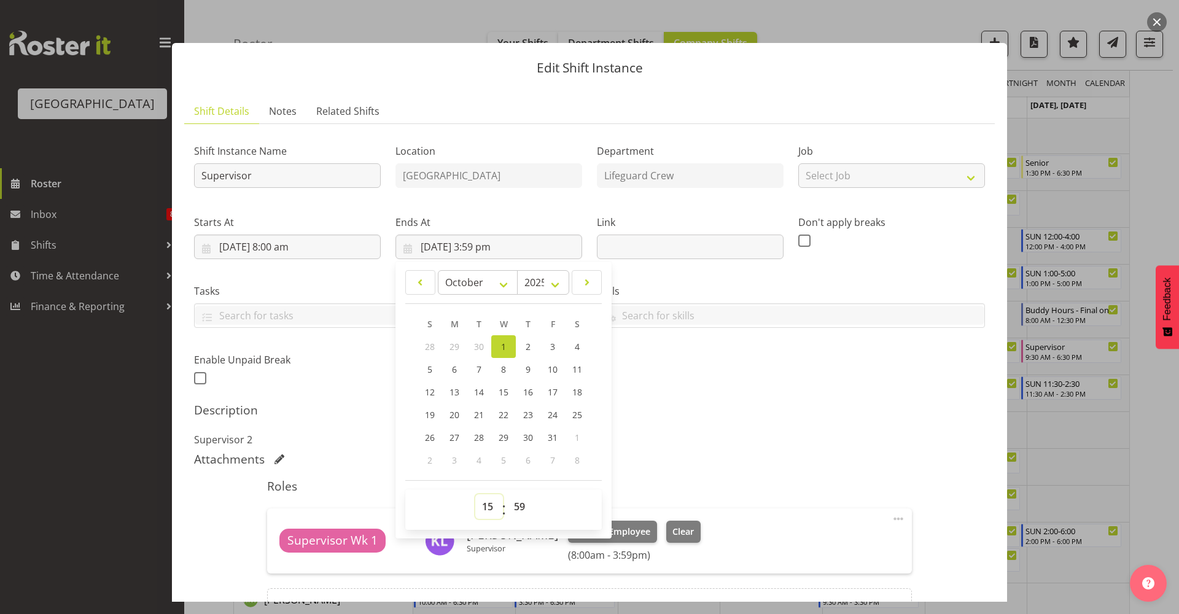
click at [486, 514] on select "00 01 02 03 04 05 06 07 08 09 10 11 12 13 14 15 16 17 18 19 20 21 22 23" at bounding box center [489, 506] width 28 height 25
select select "12"
click at [475, 494] on select "00 01 02 03 04 05 06 07 08 09 10 11 12 13 14 15 16 17 18 19 20 21 22 23" at bounding box center [489, 506] width 28 height 25
type input "[DATE] 12:59 pm"
click at [509, 504] on select "00 01 02 03 04 05 06 07 08 09 10 11 12 13 14 15 16 17 18 19 20 21 22 23 24 25 2…" at bounding box center [521, 506] width 28 height 25
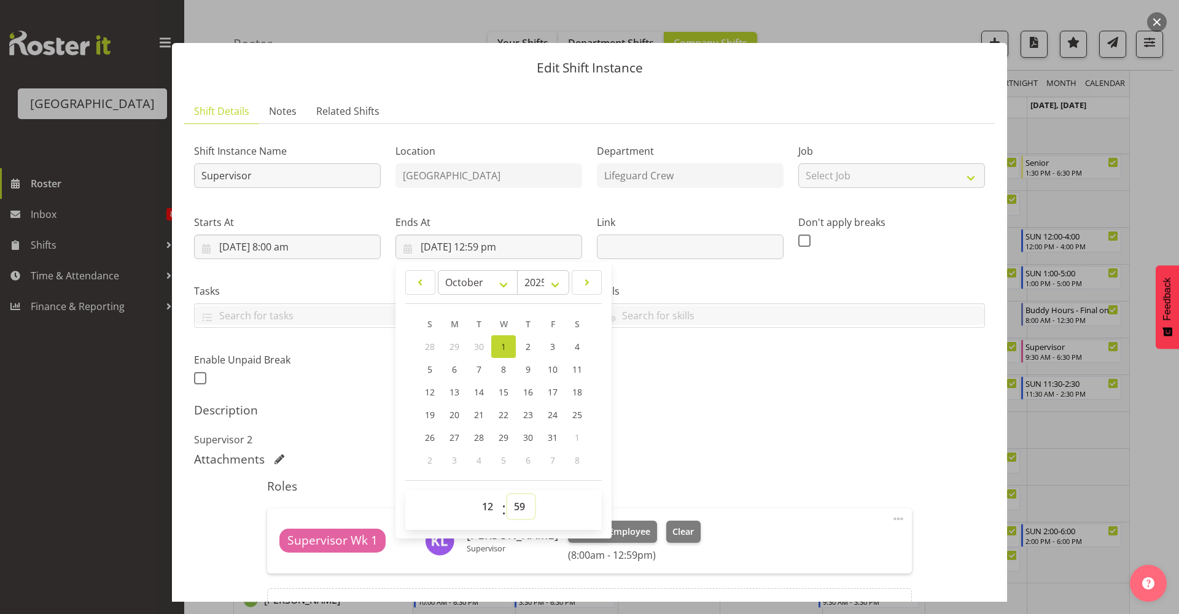
select select "0"
click at [507, 494] on select "00 01 02 03 04 05 06 07 08 09 10 11 12 13 14 15 16 17 18 19 20 21 22 23 24 25 2…" at bounding box center [521, 506] width 28 height 25
type input "[DATE] 12:00 pm"
click at [799, 367] on div "Shift Instance Name Supervisor Location [GEOGRAPHIC_DATA] Department Lifeguard …" at bounding box center [590, 261] width 806 height 269
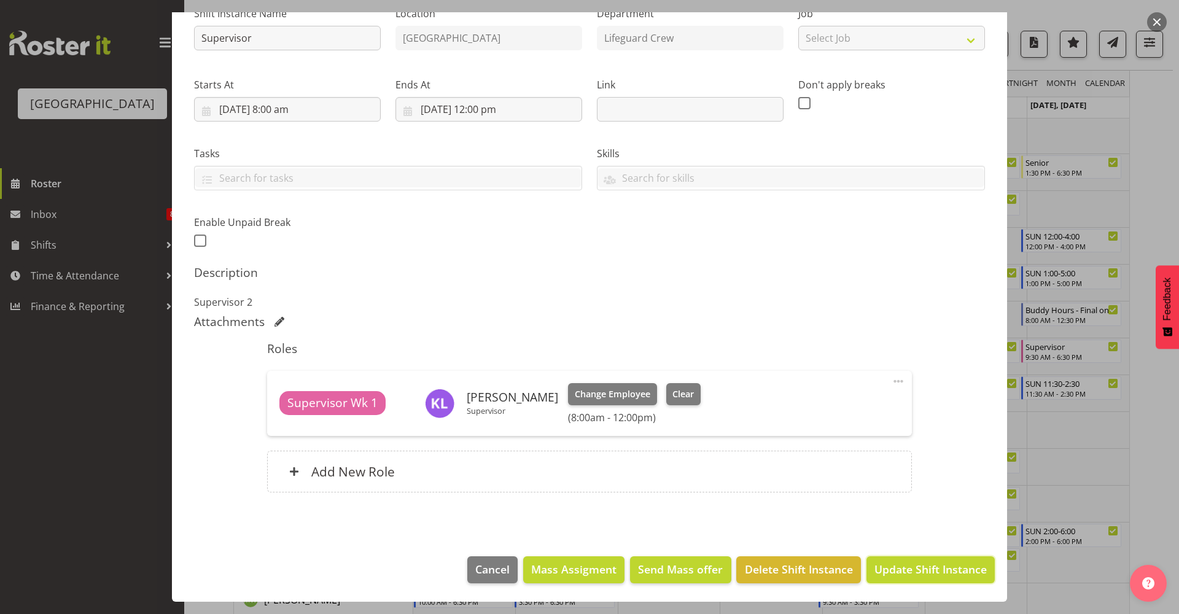
click at [918, 566] on span "Update Shift Instance" at bounding box center [931, 569] width 112 height 16
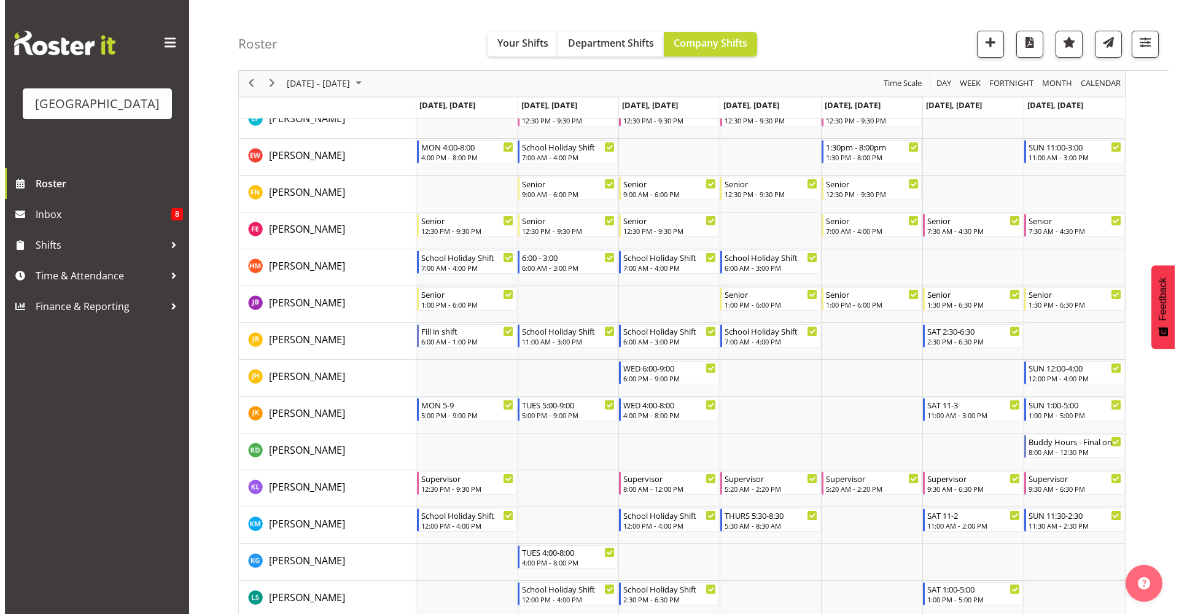
scroll to position [0, 0]
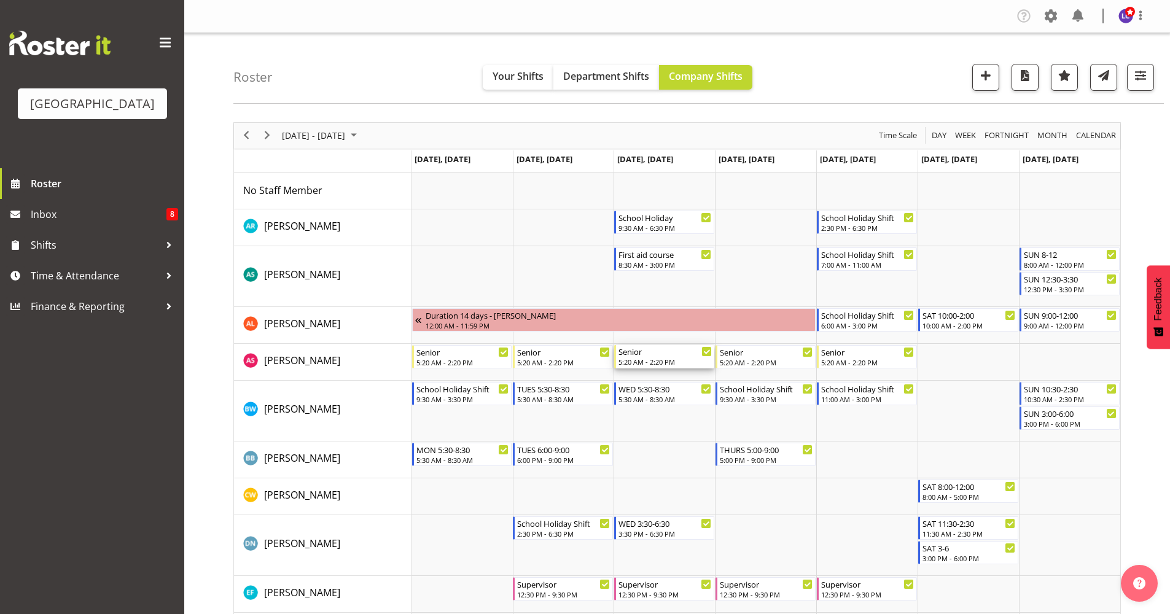
click at [671, 364] on div "5:20 AM - 2:20 PM" at bounding box center [665, 362] width 93 height 10
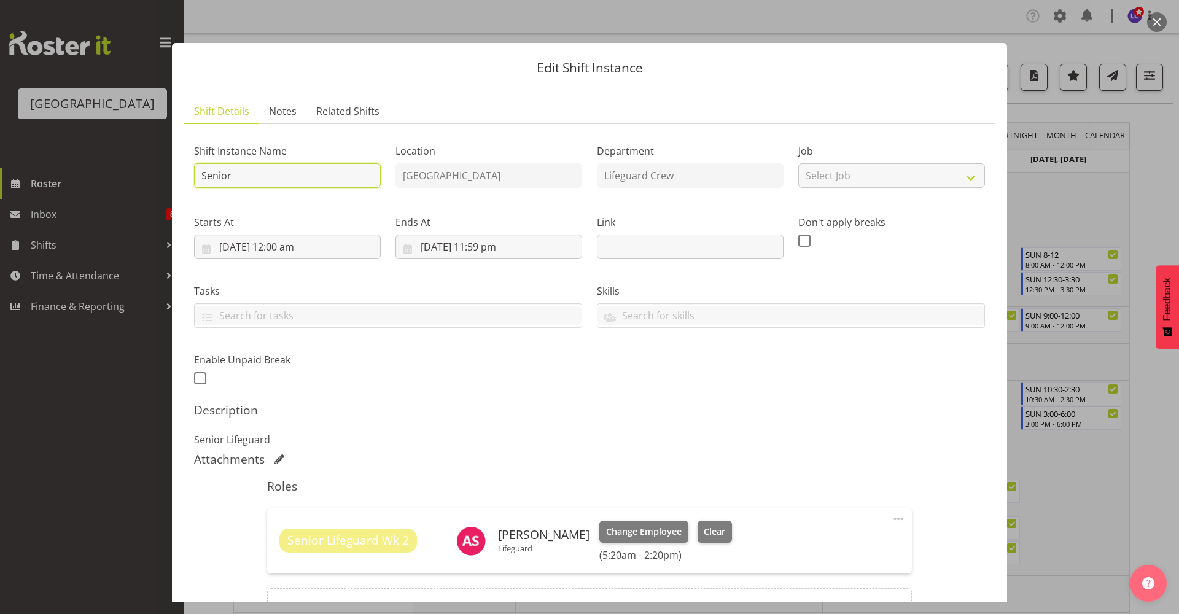
drag, startPoint x: 246, startPoint y: 174, endPoint x: 136, endPoint y: 185, distance: 110.5
click at [136, 185] on div "Edit Shift Instance Shift Details Notes Related Shifts Shift Instance Name Seni…" at bounding box center [589, 307] width 1179 height 614
type input "Supervisor"
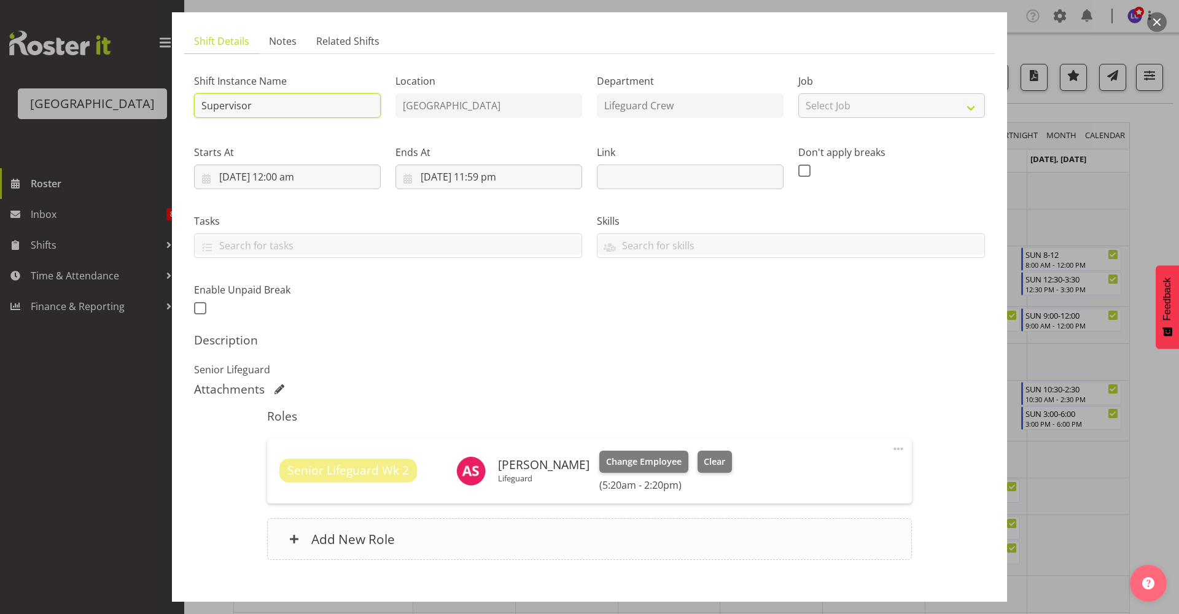
scroll to position [138, 0]
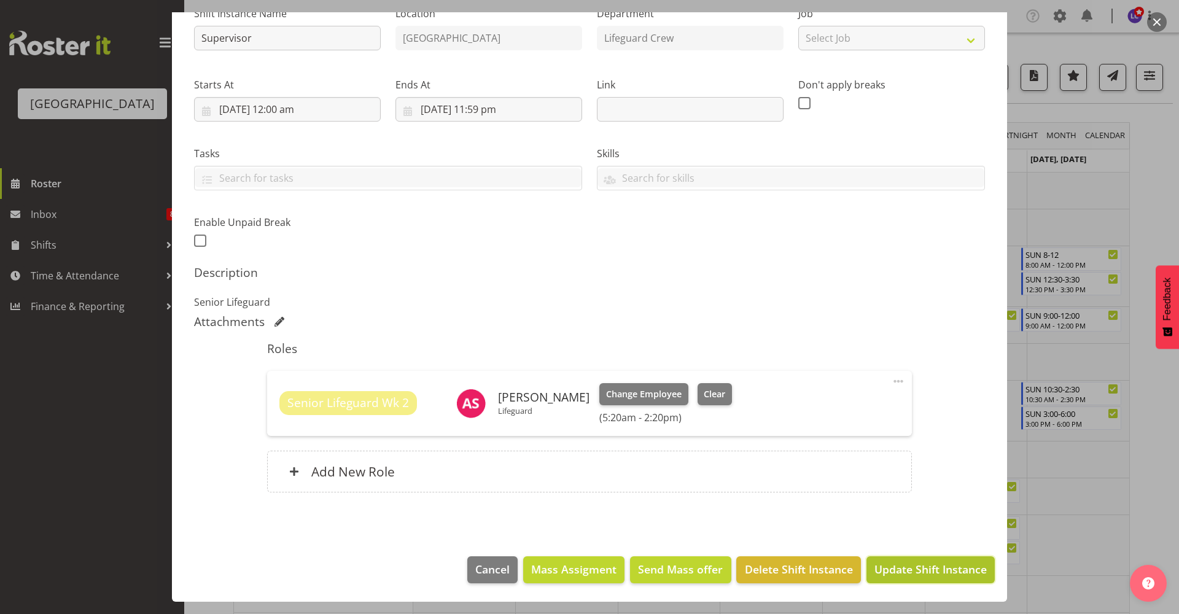
click at [891, 564] on span "Update Shift Instance" at bounding box center [931, 569] width 112 height 16
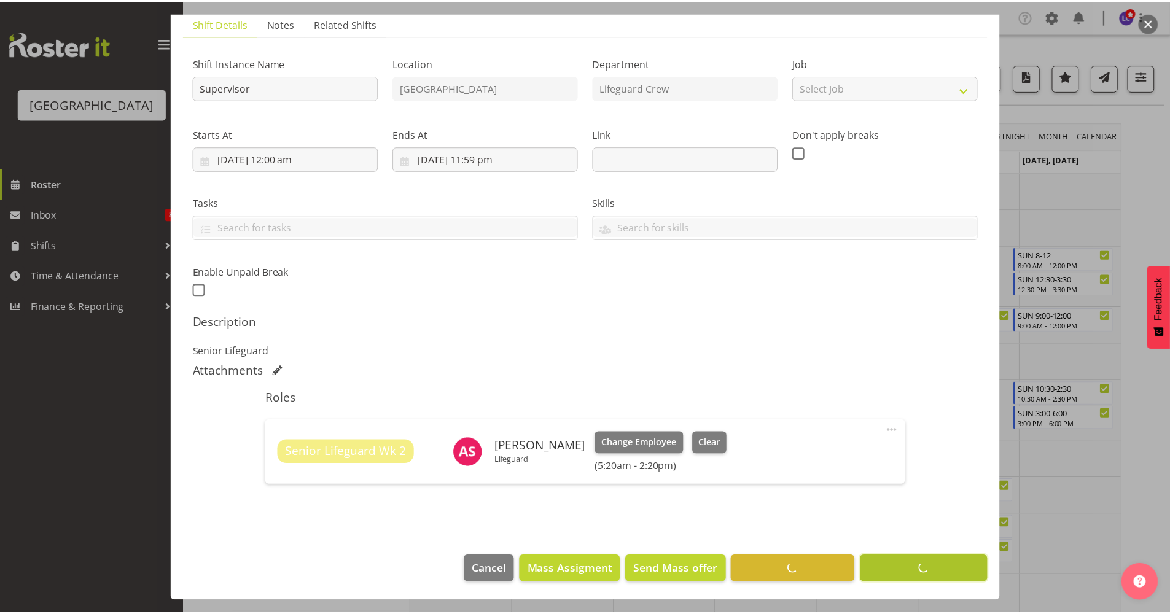
scroll to position [88, 0]
